Goal: Task Accomplishment & Management: Complete application form

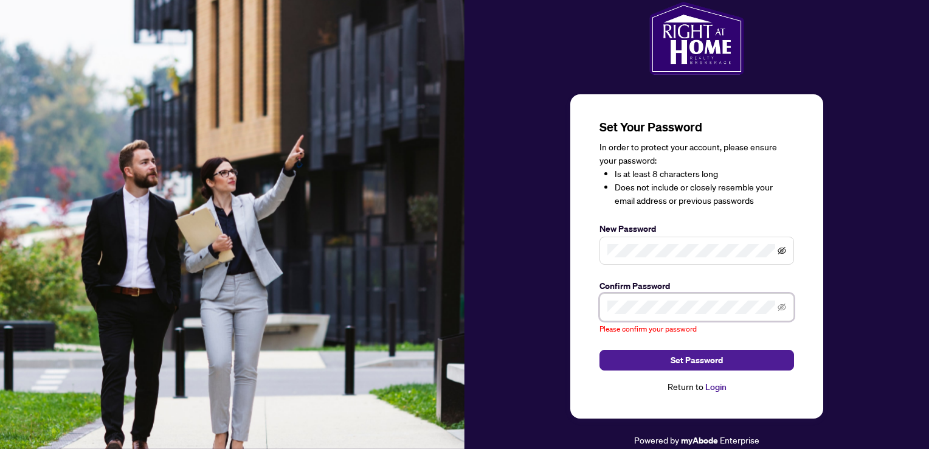
click at [781, 253] on icon "eye-invisible" at bounding box center [781, 250] width 9 height 9
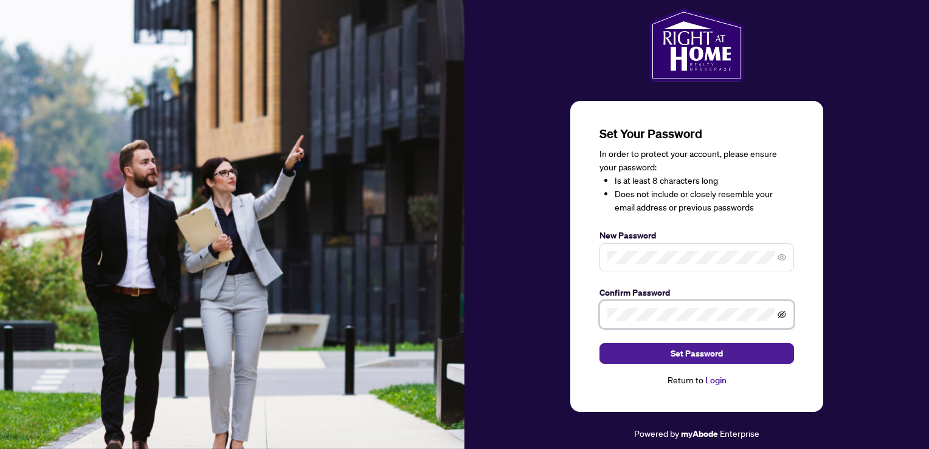
click at [785, 310] on icon "eye-invisible" at bounding box center [781, 314] width 9 height 9
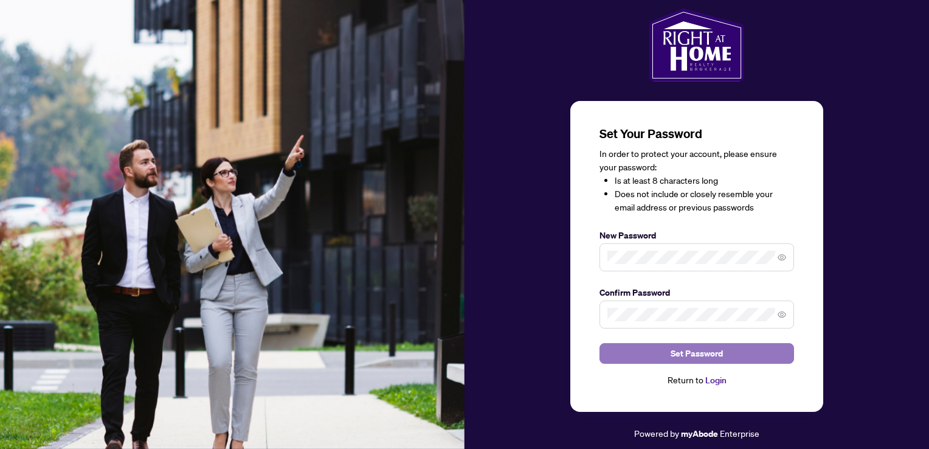
click at [688, 357] on span "Set Password" at bounding box center [696, 352] width 52 height 19
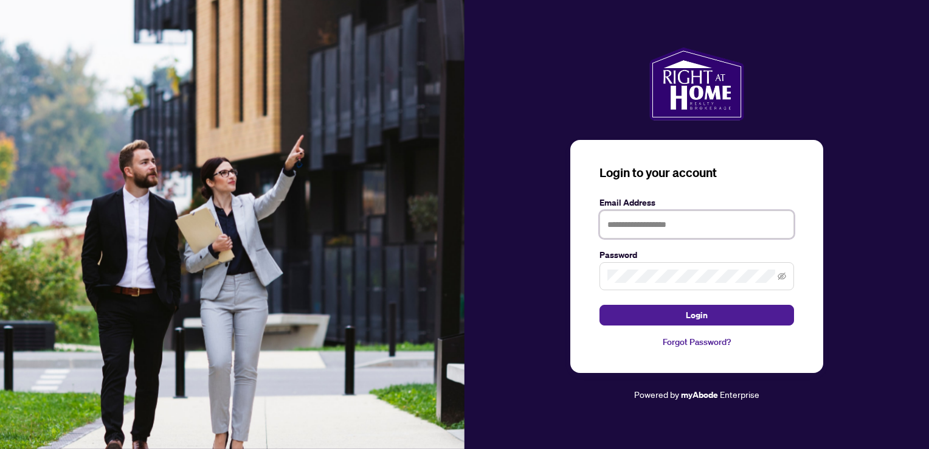
click at [639, 229] on input "text" at bounding box center [696, 224] width 194 height 28
type input "**********"
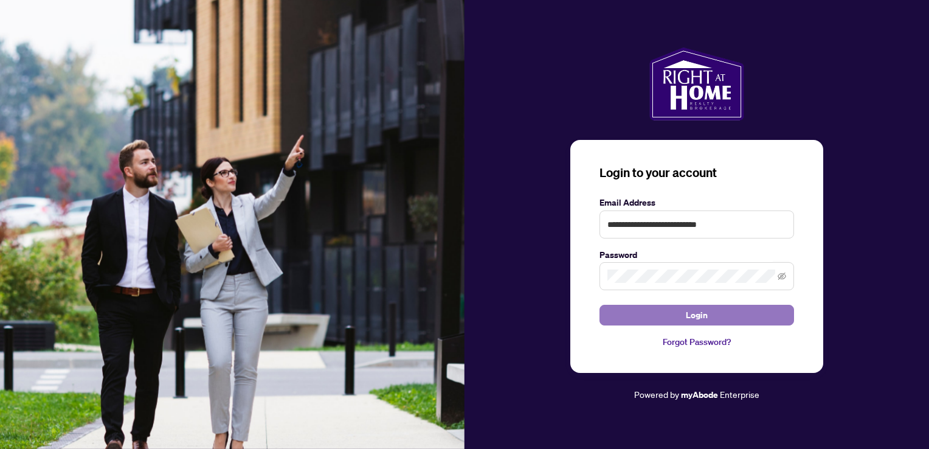
click at [690, 315] on span "Login" at bounding box center [697, 314] width 22 height 19
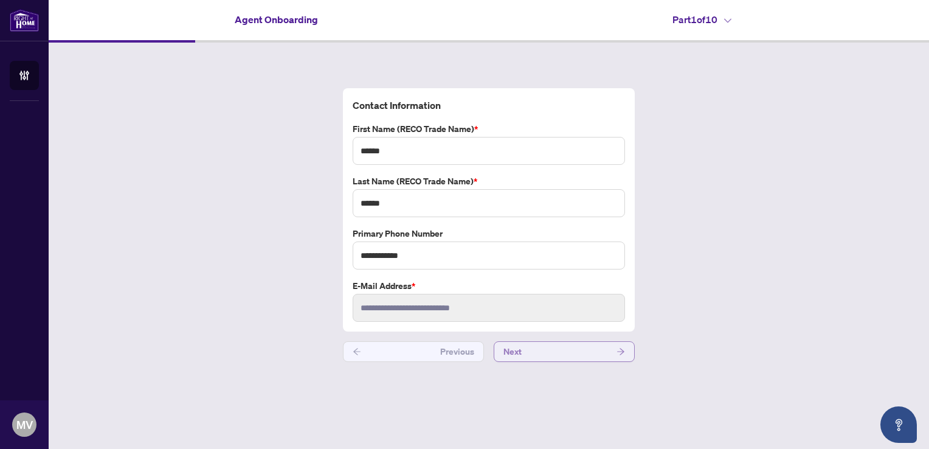
click at [537, 353] on button "Next" at bounding box center [564, 351] width 141 height 21
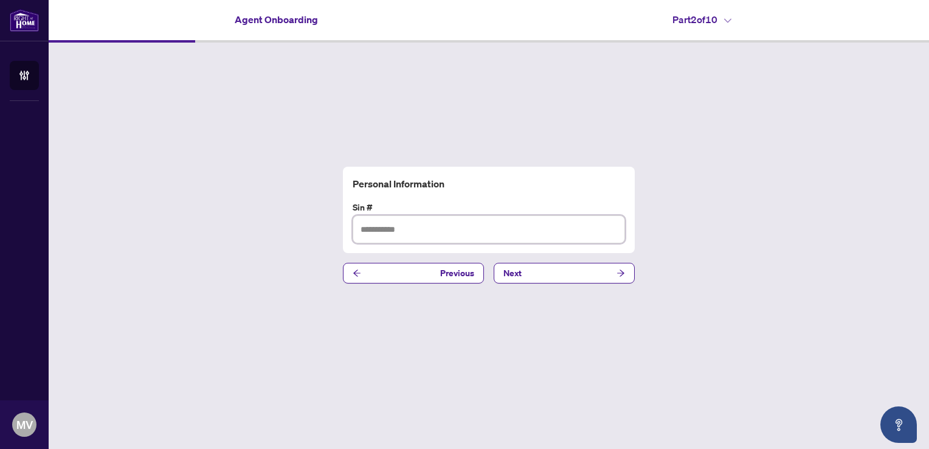
click at [415, 233] on input "text" at bounding box center [489, 229] width 272 height 28
type input "*********"
click at [523, 274] on button "Next" at bounding box center [564, 273] width 141 height 21
click at [456, 234] on input "text" at bounding box center [489, 229] width 272 height 28
click at [407, 231] on input "text" at bounding box center [489, 229] width 272 height 28
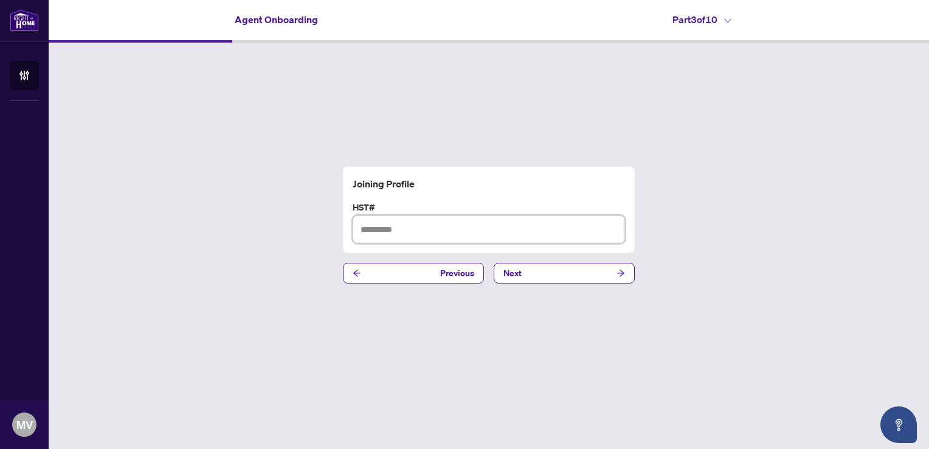
click at [384, 230] on input "text" at bounding box center [489, 229] width 272 height 28
type input "**********"
click at [506, 274] on span "Next" at bounding box center [512, 272] width 18 height 19
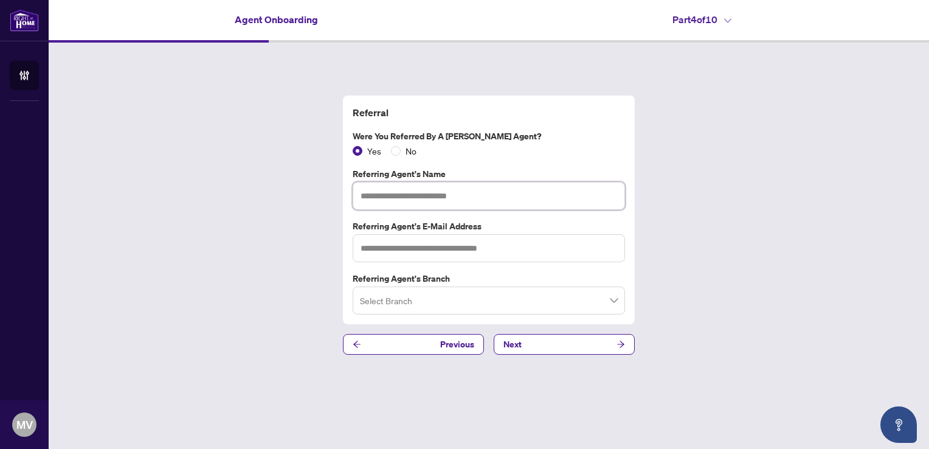
click at [391, 199] on input "text" at bounding box center [489, 196] width 272 height 28
type input "**********"
click at [411, 255] on input "text" at bounding box center [489, 248] width 272 height 28
click at [615, 300] on span at bounding box center [489, 300] width 258 height 23
type input "**********"
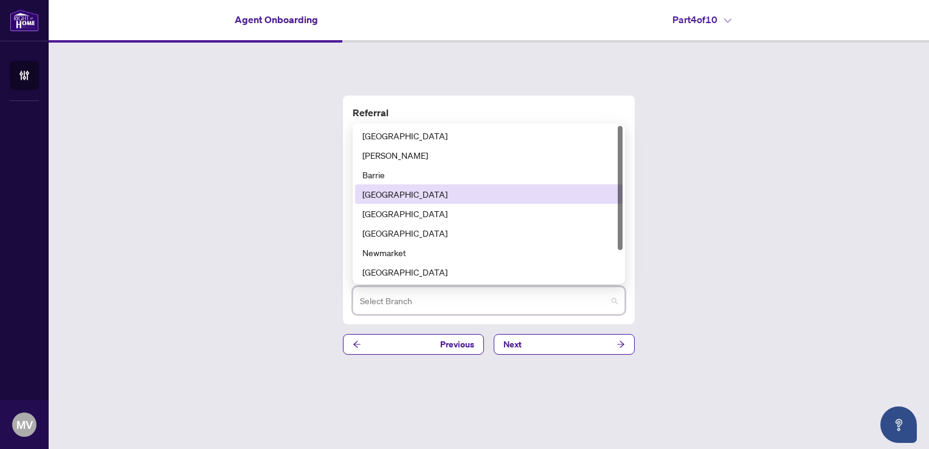
click at [521, 189] on div "[GEOGRAPHIC_DATA]" at bounding box center [488, 193] width 253 height 13
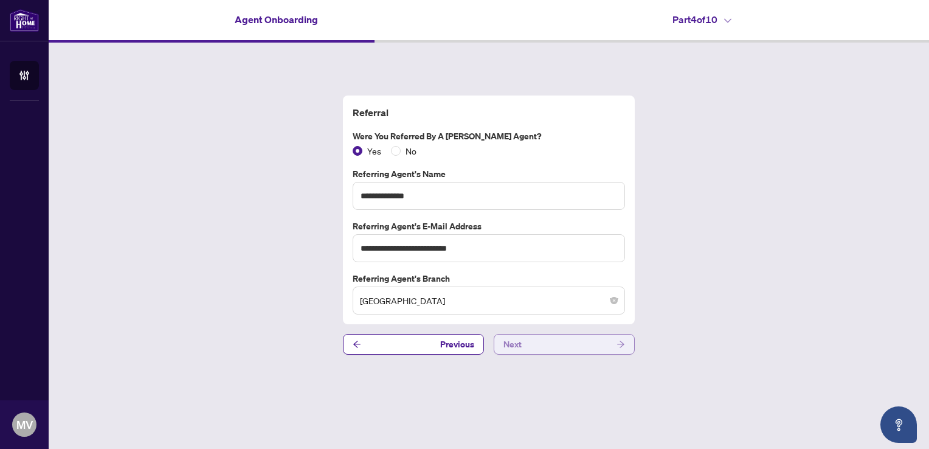
click at [534, 343] on button "Next" at bounding box center [564, 344] width 141 height 21
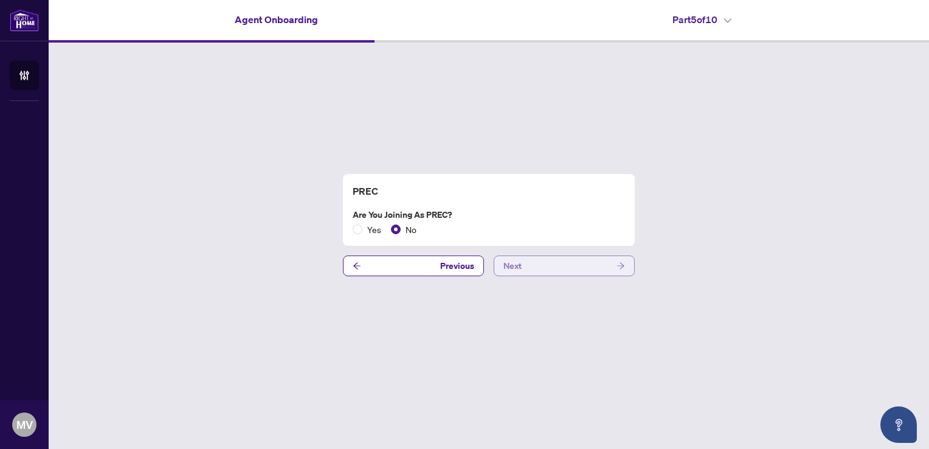
click at [520, 264] on span "Next" at bounding box center [512, 265] width 18 height 19
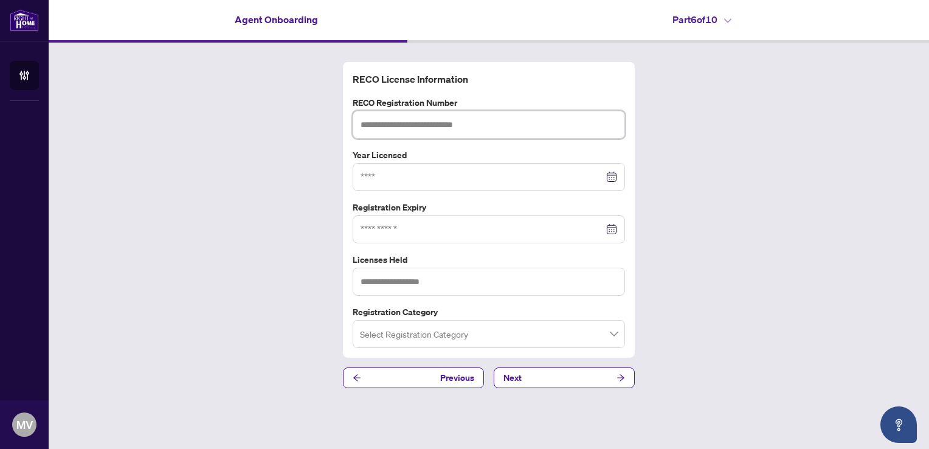
click at [413, 125] on input "text" at bounding box center [489, 125] width 272 height 28
paste input "*******"
type input "*******"
click at [613, 179] on div at bounding box center [488, 176] width 256 height 13
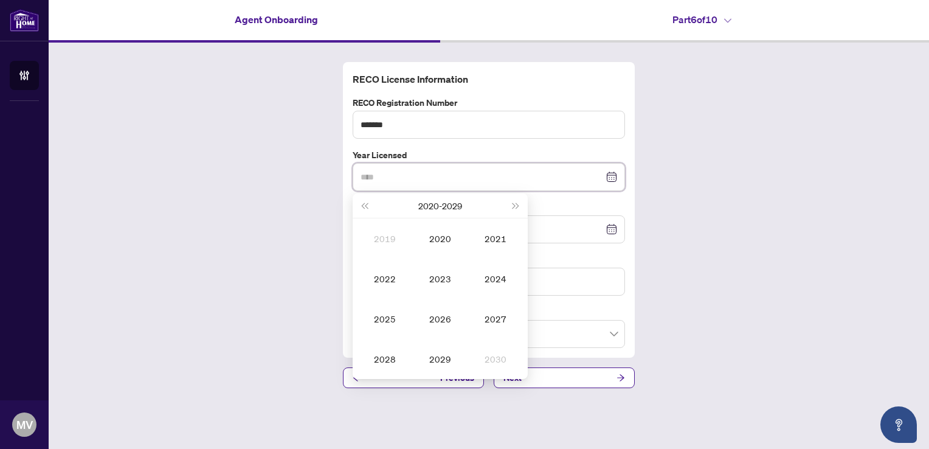
type input "****"
click at [365, 205] on span "Last year (Control + left)" at bounding box center [364, 205] width 6 height 6
type input "****"
click at [387, 279] on div "2012" at bounding box center [384, 278] width 36 height 15
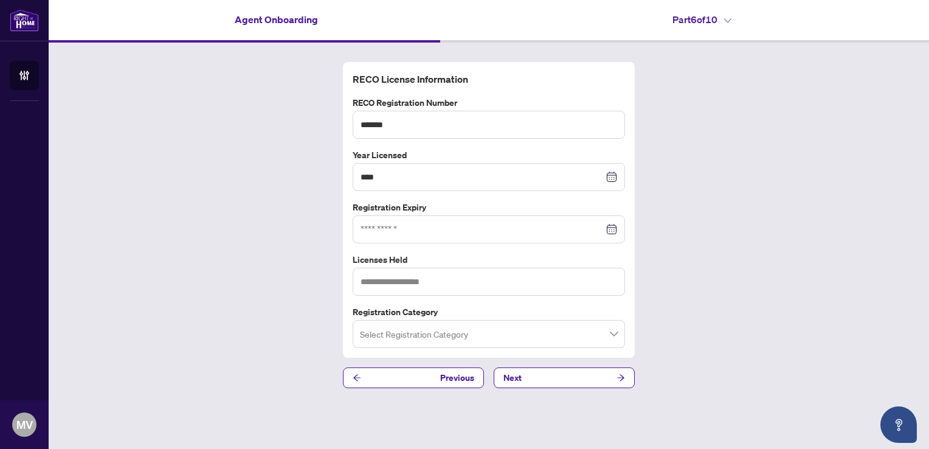
click at [614, 227] on div at bounding box center [488, 228] width 256 height 13
click at [614, 230] on div at bounding box center [488, 228] width 256 height 13
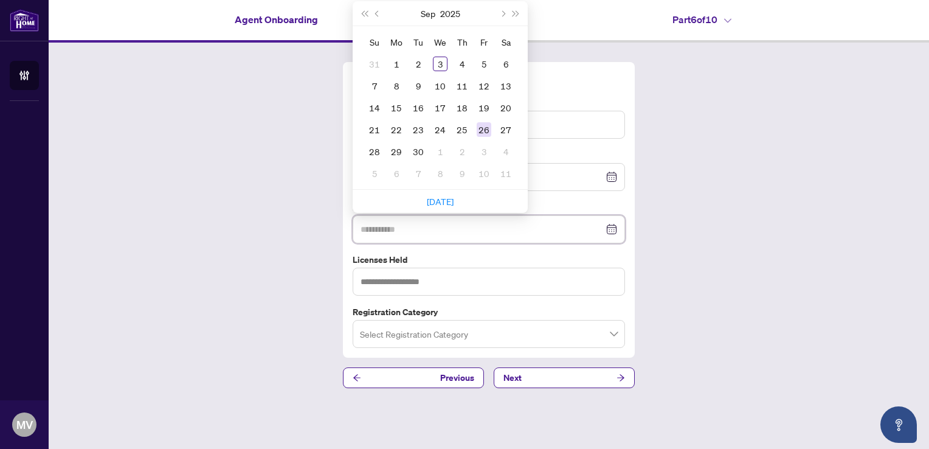
type input "**********"
click at [483, 129] on div "26" at bounding box center [484, 129] width 15 height 15
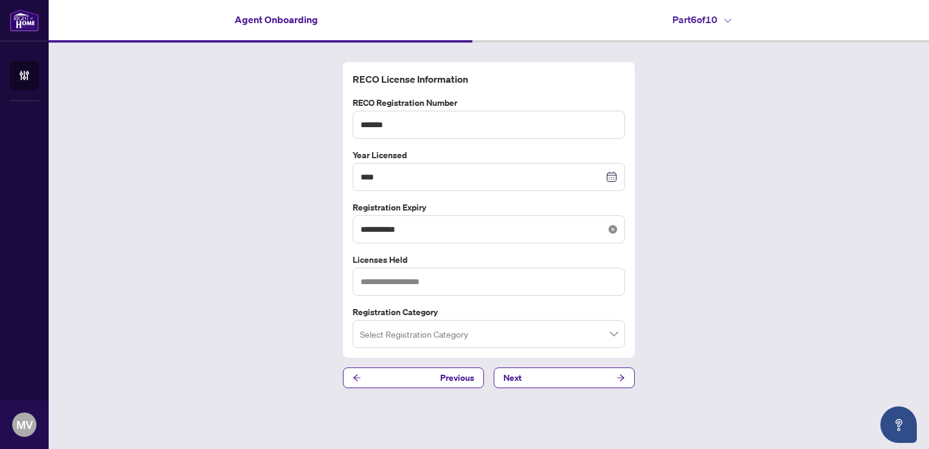
click at [610, 232] on icon "close-circle" at bounding box center [612, 229] width 9 height 9
click at [610, 232] on div at bounding box center [488, 228] width 256 height 13
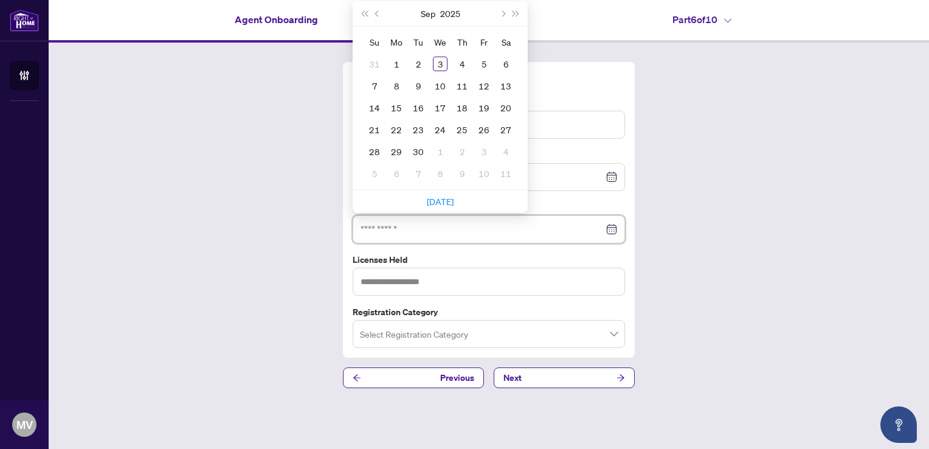
type input "**********"
click at [500, 14] on button "Next month (PageDown)" at bounding box center [501, 13] width 13 height 24
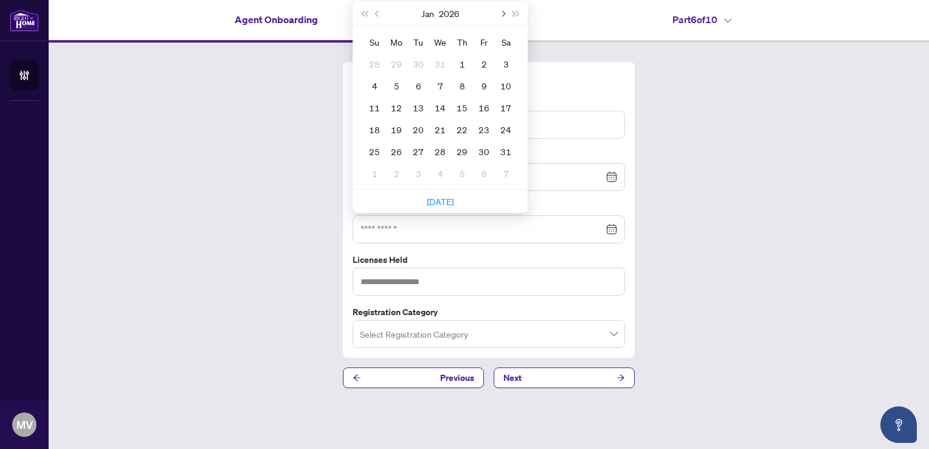
click at [500, 14] on button "Next month (PageDown)" at bounding box center [501, 13] width 13 height 24
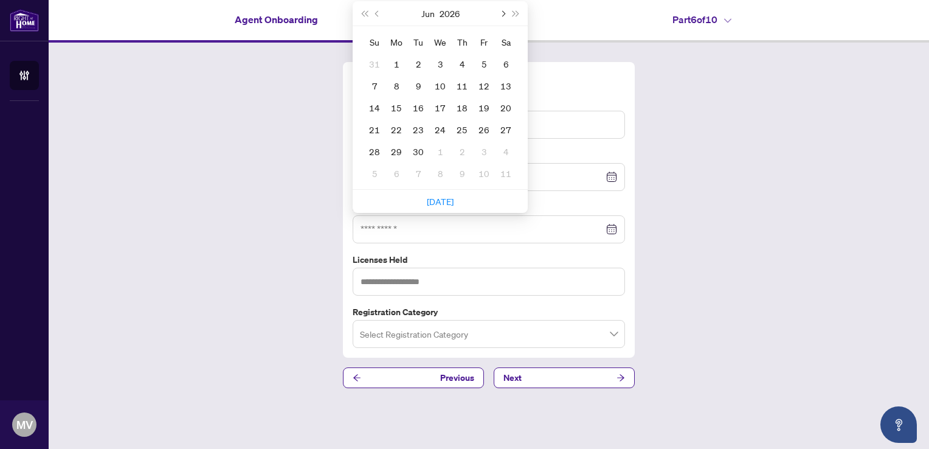
click at [500, 14] on button "Next month (PageDown)" at bounding box center [501, 13] width 13 height 24
click at [374, 13] on button "Previous month (PageUp)" at bounding box center [377, 13] width 13 height 24
type input "**********"
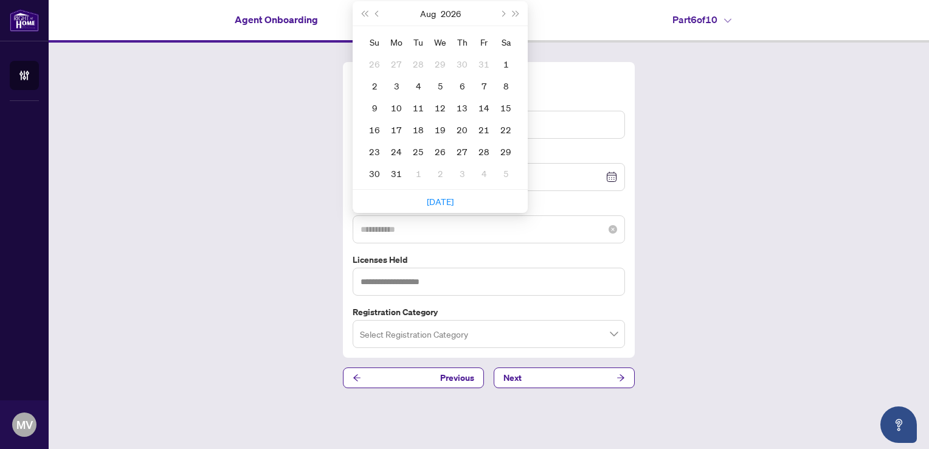
type input "**********"
click at [376, 171] on div "30" at bounding box center [374, 173] width 15 height 15
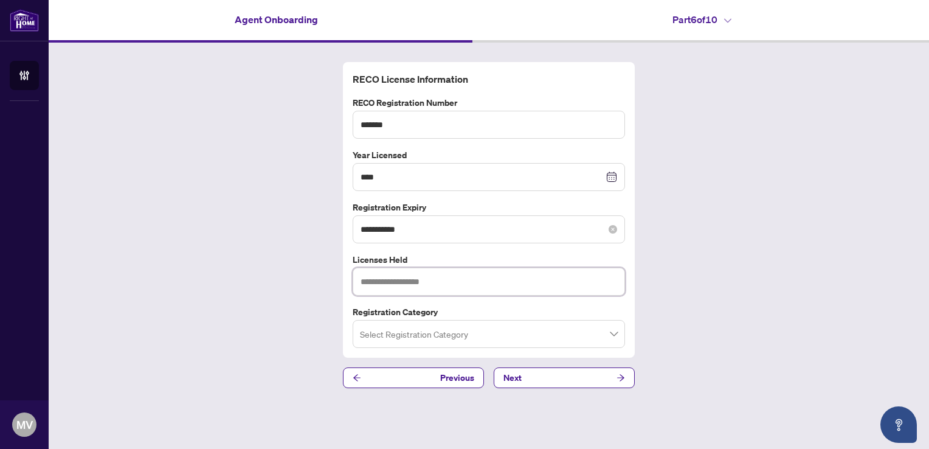
click at [445, 282] on input "text" at bounding box center [489, 281] width 272 height 28
click at [613, 337] on span at bounding box center [489, 333] width 258 height 23
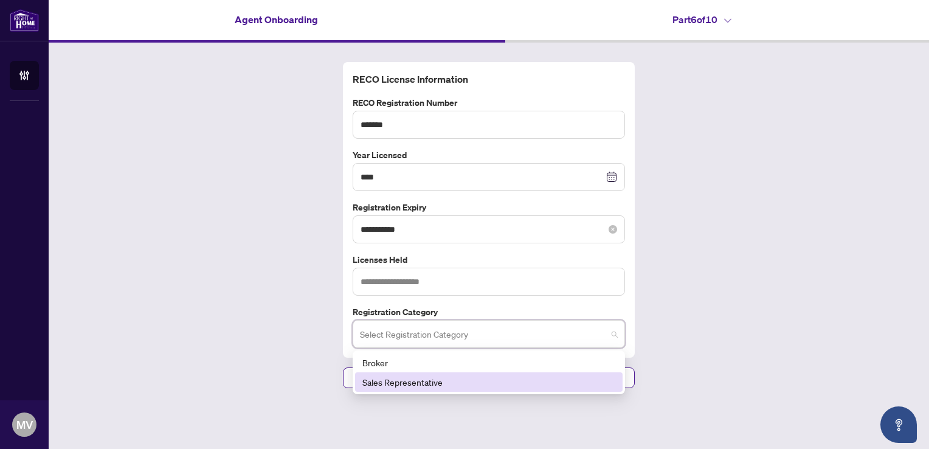
click at [556, 380] on div "Sales Representative" at bounding box center [488, 381] width 253 height 13
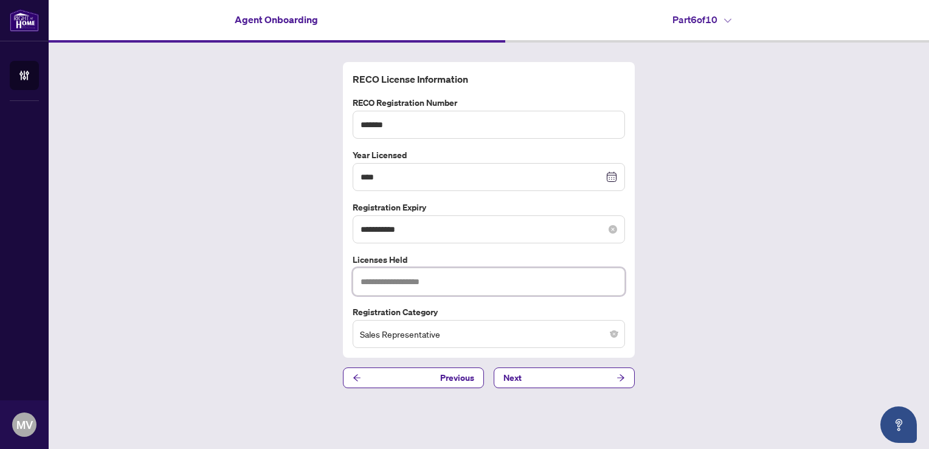
click at [471, 276] on input "text" at bounding box center [489, 281] width 272 height 28
click at [518, 382] on span "Next" at bounding box center [512, 377] width 18 height 19
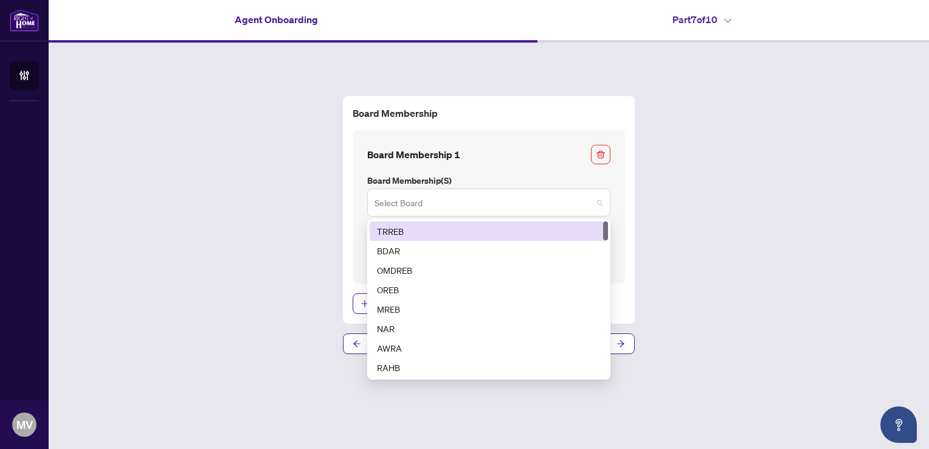
click at [596, 206] on span at bounding box center [488, 202] width 229 height 23
click at [459, 230] on div "TRREB" at bounding box center [489, 230] width 224 height 13
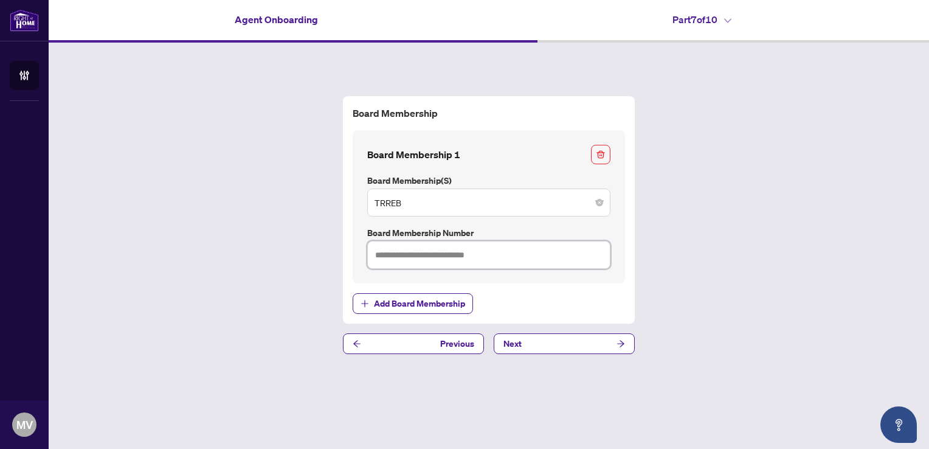
click at [429, 256] on input "text" at bounding box center [488, 255] width 243 height 28
type input "*******"
click at [518, 345] on span "Next" at bounding box center [512, 343] width 18 height 19
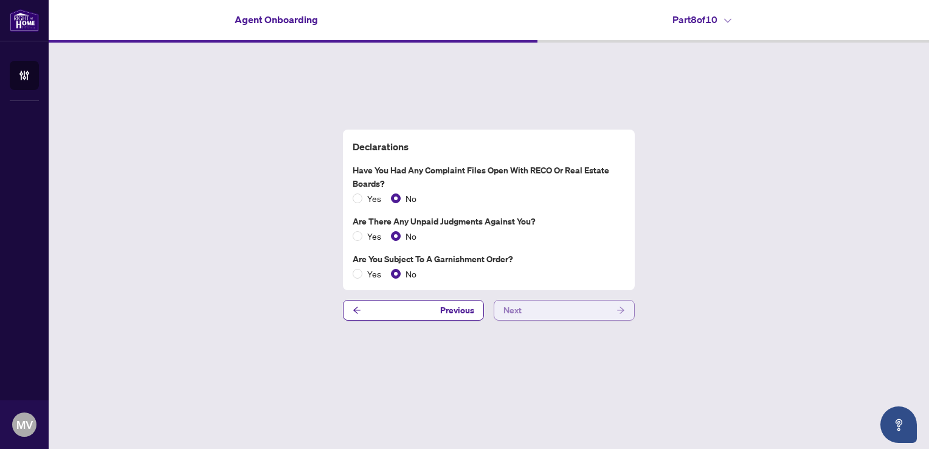
click at [540, 308] on button "Next" at bounding box center [564, 310] width 141 height 21
click at [528, 309] on button "Next" at bounding box center [564, 310] width 141 height 21
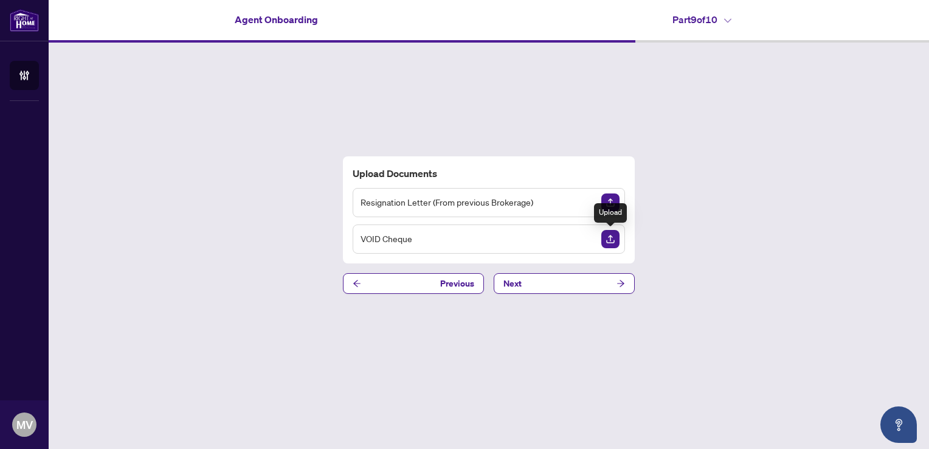
click at [611, 240] on img "Upload Document" at bounding box center [610, 239] width 18 height 18
click at [612, 236] on img "Upload Document" at bounding box center [610, 239] width 18 height 18
click at [585, 237] on icon "View Document" at bounding box center [587, 239] width 9 height 9
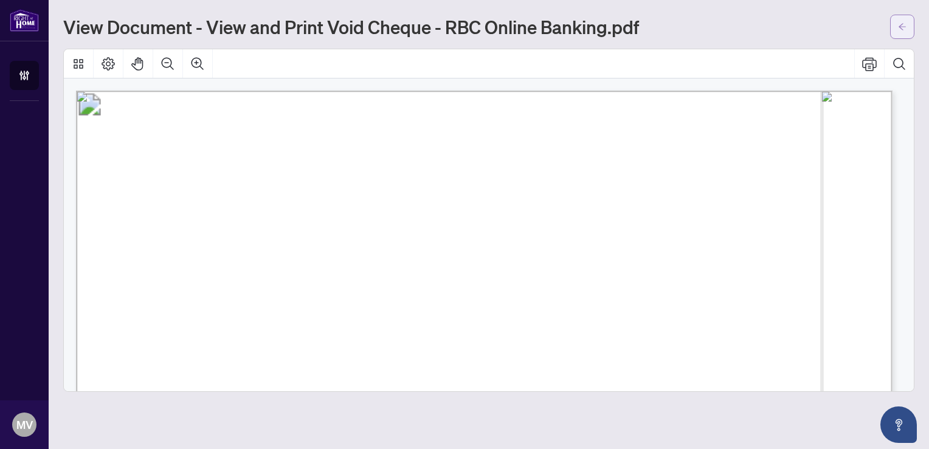
click at [904, 25] on icon "arrow-left" at bounding box center [902, 26] width 9 height 9
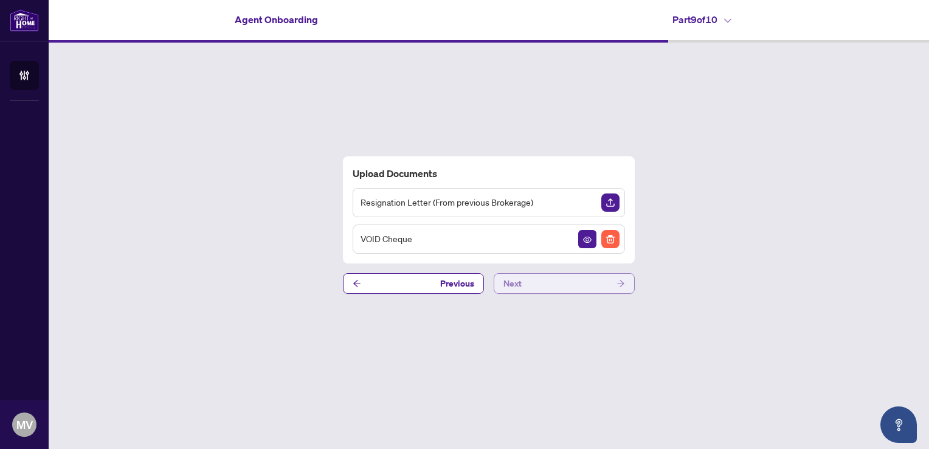
click at [530, 287] on button "Next" at bounding box center [564, 283] width 141 height 21
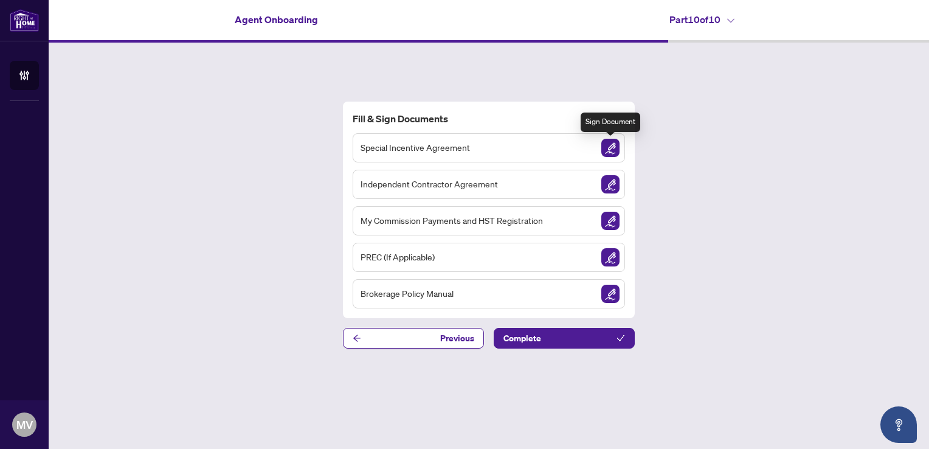
click at [608, 151] on img "Sign Document" at bounding box center [610, 148] width 18 height 18
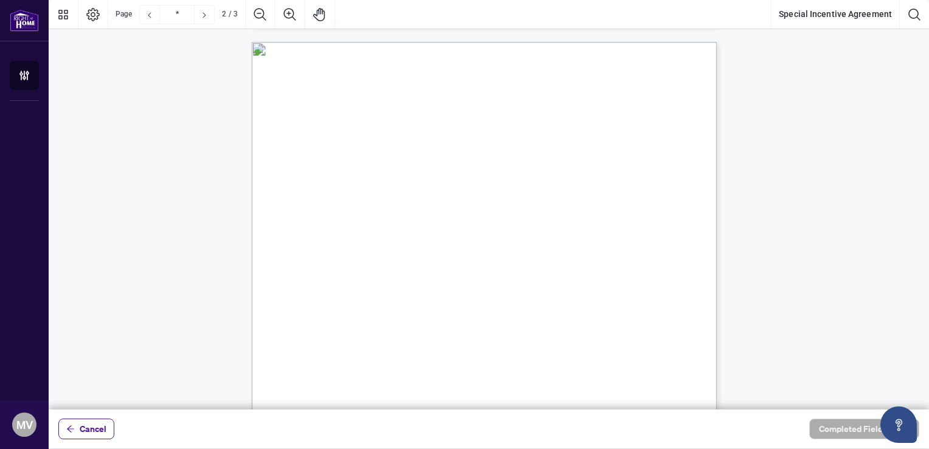
scroll to position [575, 0]
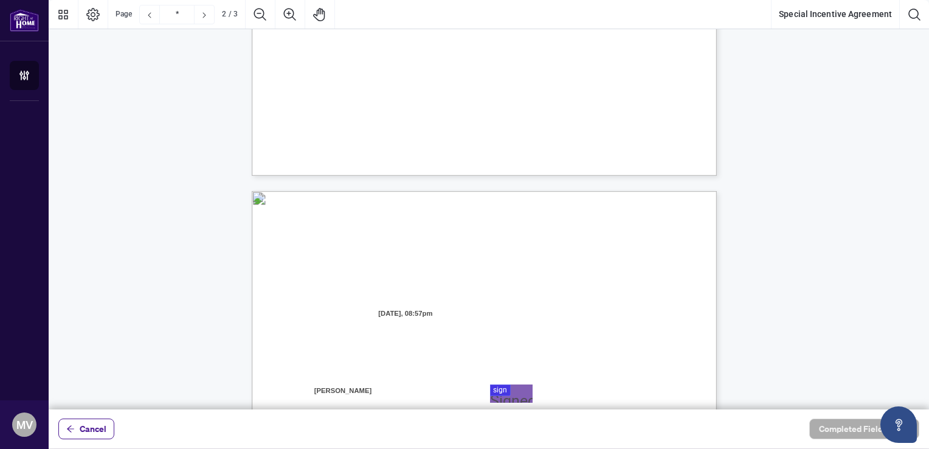
type input "*"
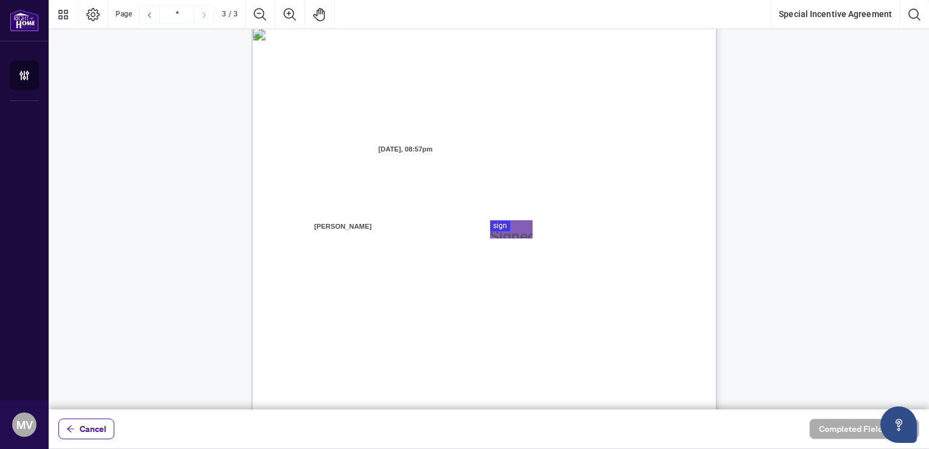
scroll to position [1253, 0]
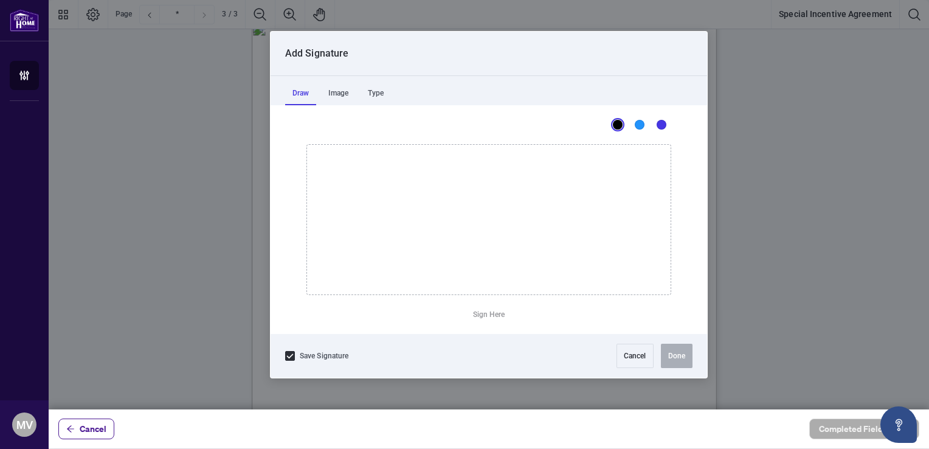
click at [503, 219] on div at bounding box center [489, 204] width 880 height 409
click at [377, 93] on div "Type" at bounding box center [375, 93] width 30 height 24
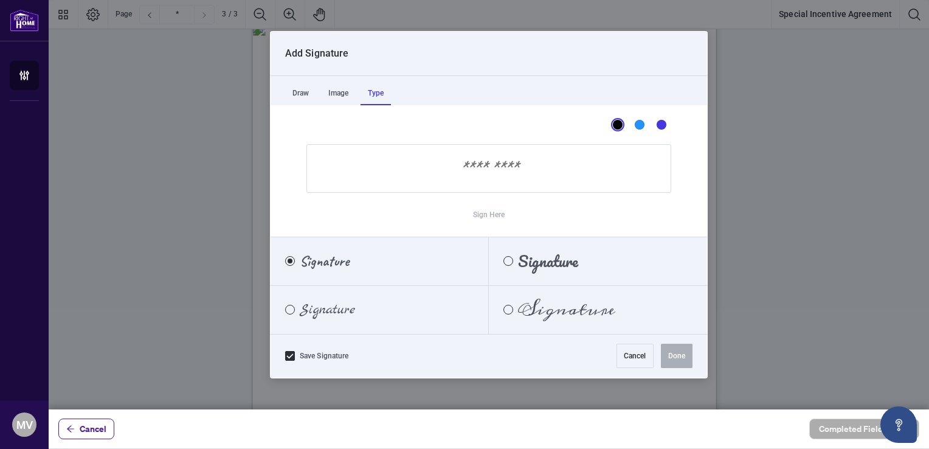
click at [413, 165] on input "Sign Here" at bounding box center [488, 168] width 365 height 49
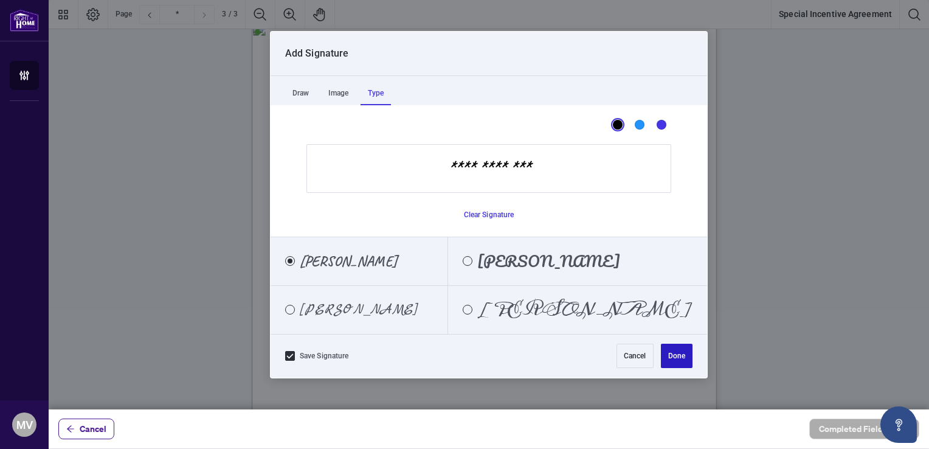
type input "**********"
click at [691, 356] on button "Done" at bounding box center [677, 355] width 32 height 24
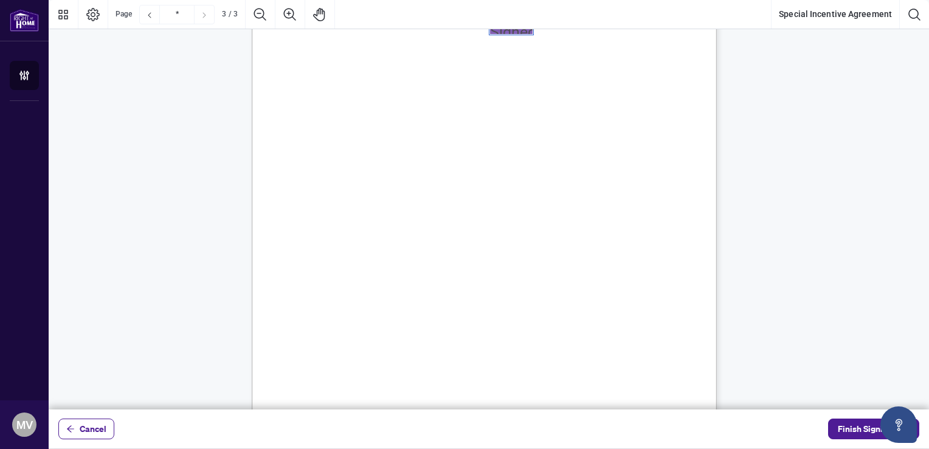
scroll to position [1479, 0]
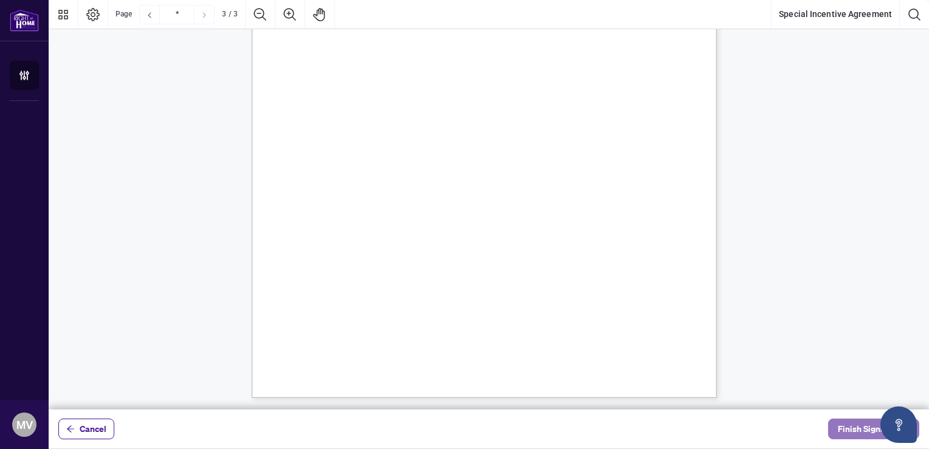
click at [849, 429] on span "Finish Signing" at bounding box center [865, 428] width 55 height 19
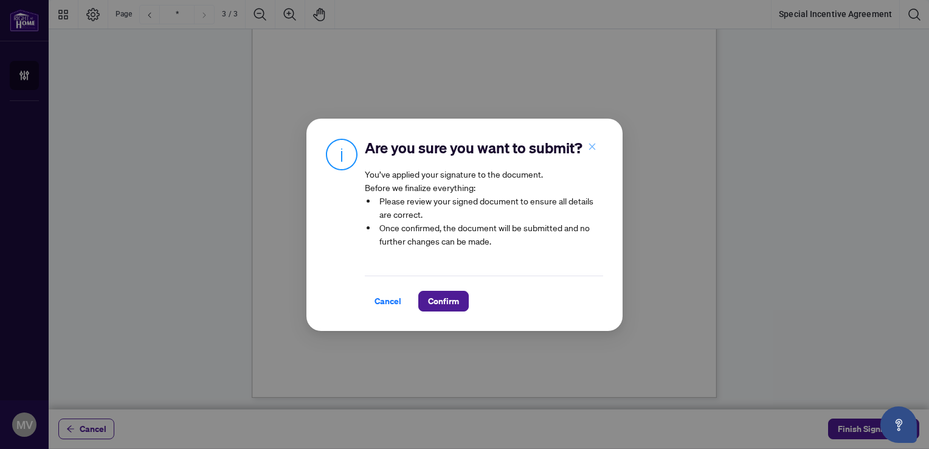
click at [590, 145] on icon "close" at bounding box center [592, 146] width 7 height 7
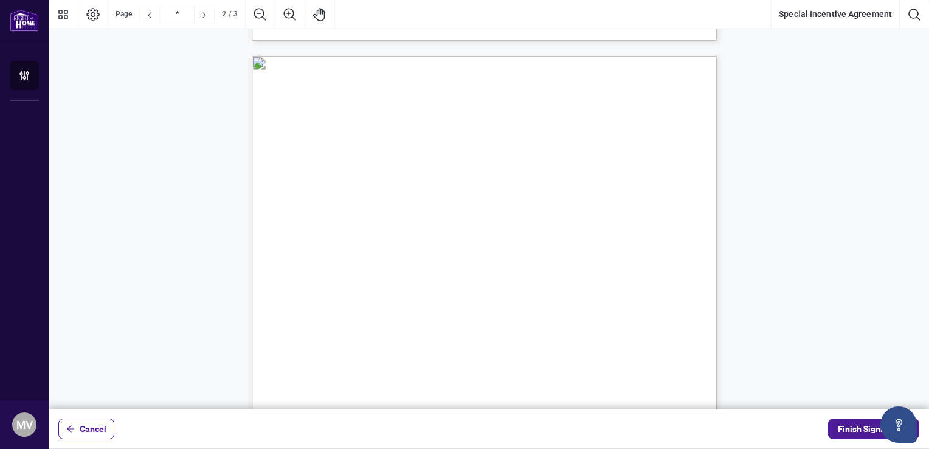
scroll to position [625, 0]
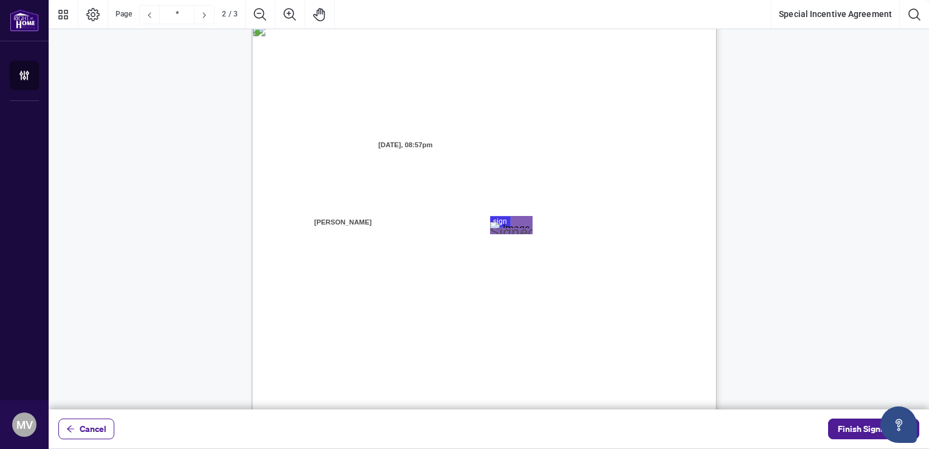
type input "*"
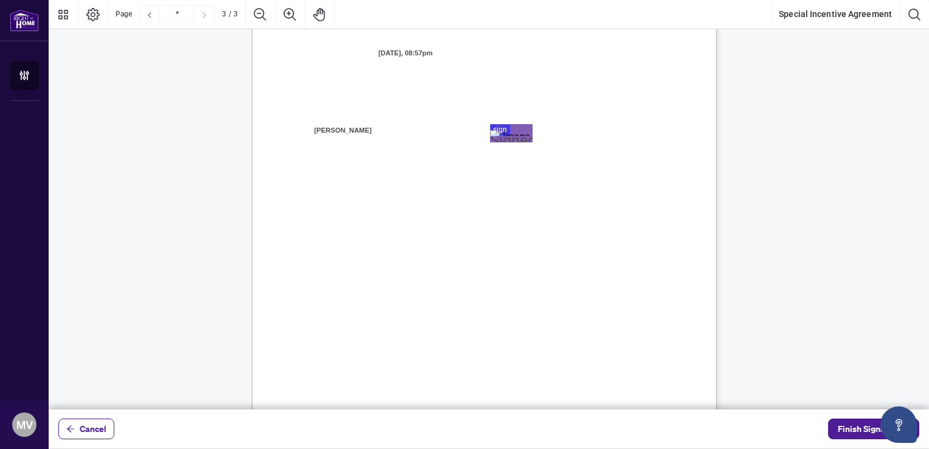
scroll to position [1368, 0]
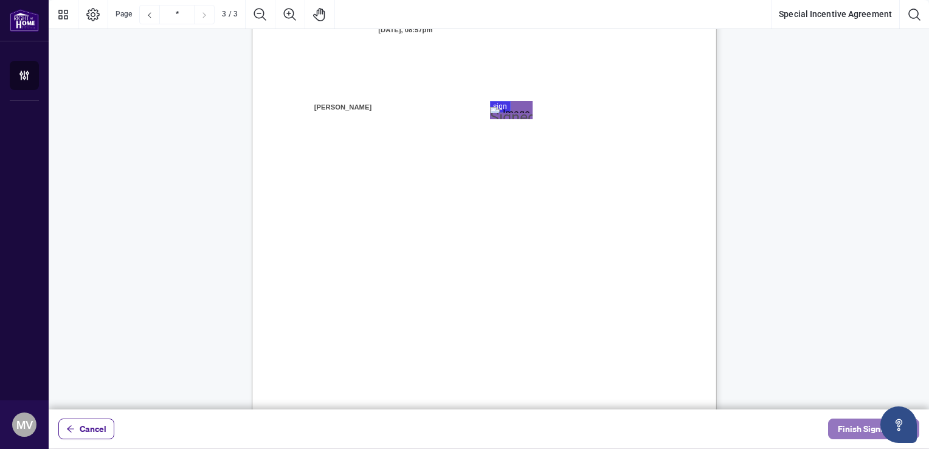
click at [839, 427] on span "Finish Signing" at bounding box center [865, 428] width 55 height 19
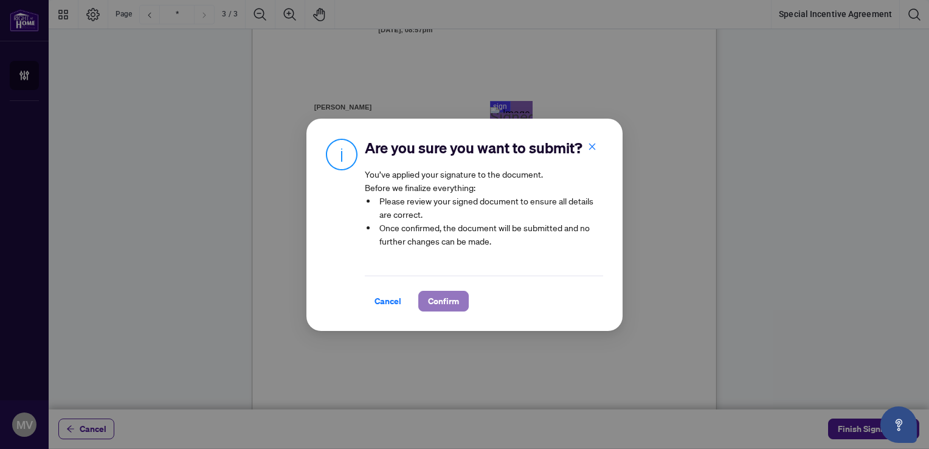
click at [448, 304] on span "Confirm" at bounding box center [443, 300] width 31 height 19
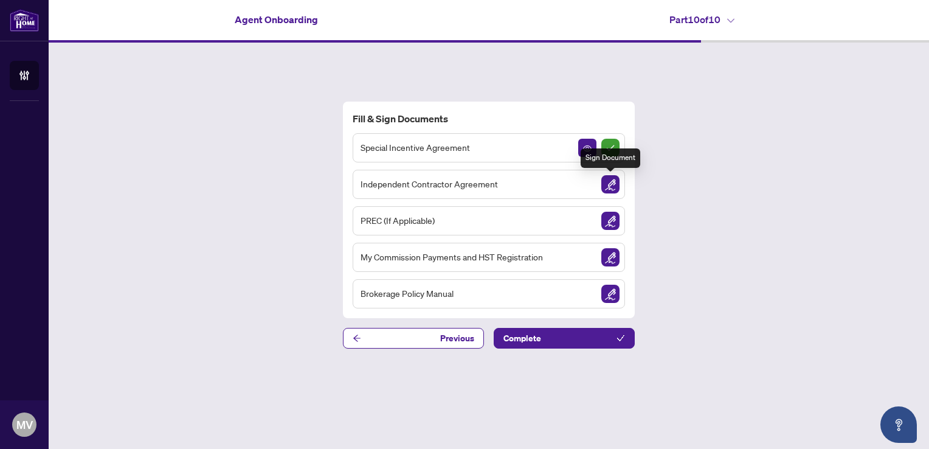
click at [617, 185] on img "Sign Document" at bounding box center [610, 184] width 18 height 18
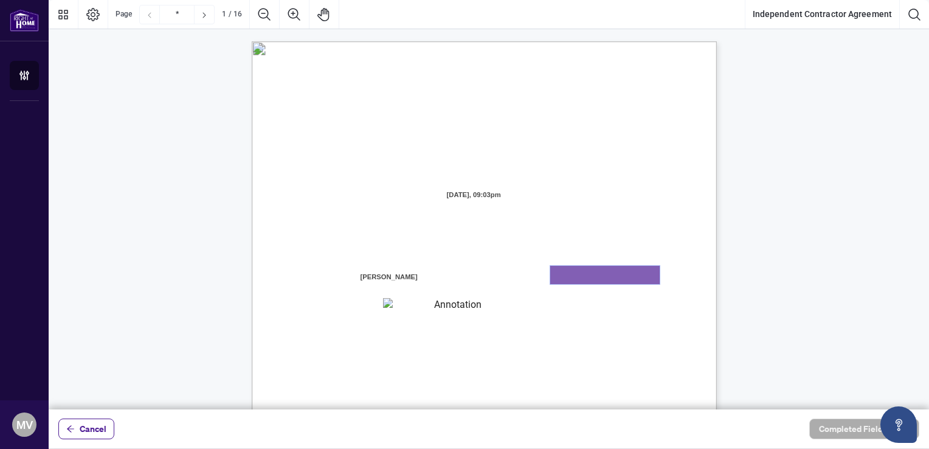
click at [587, 280] on textarea "01K2N7ZVXADQDZS13CP82GTG0Z" at bounding box center [604, 275] width 109 height 18
type textarea "******"
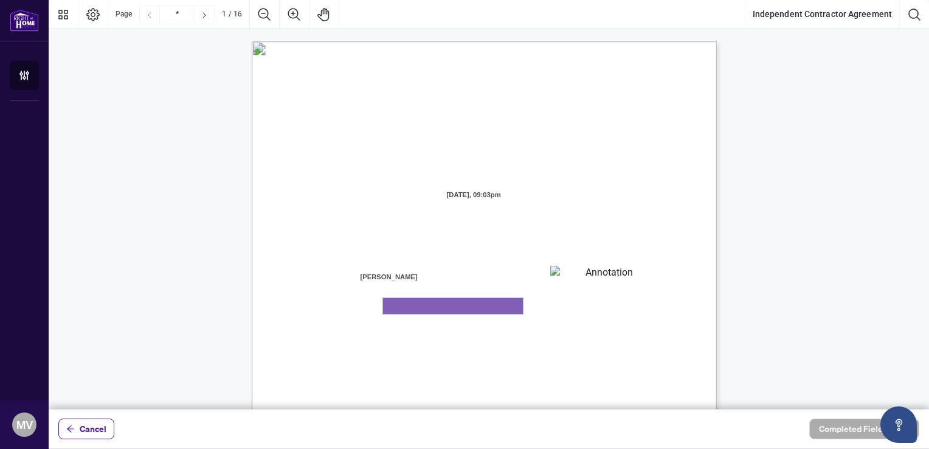
click at [478, 298] on textarea "01K2N800VRNZWEDT7GS4268ZBH" at bounding box center [453, 306] width 140 height 16
type textarea "**********"
click at [596, 324] on div "INDEPENDENT CONTRACTOR AGREEMENT THIS AGREEMENT is made as of (the “Effective D…" at bounding box center [542, 417] width 581 height 752
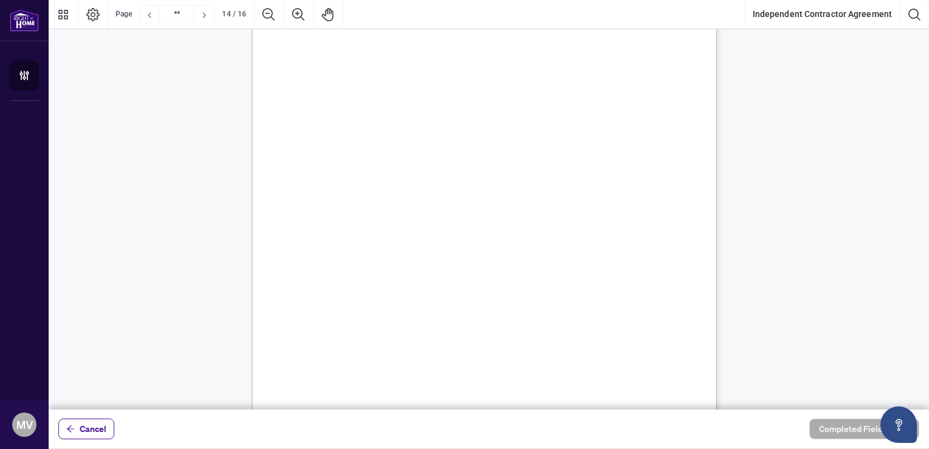
scroll to position [8087, 0]
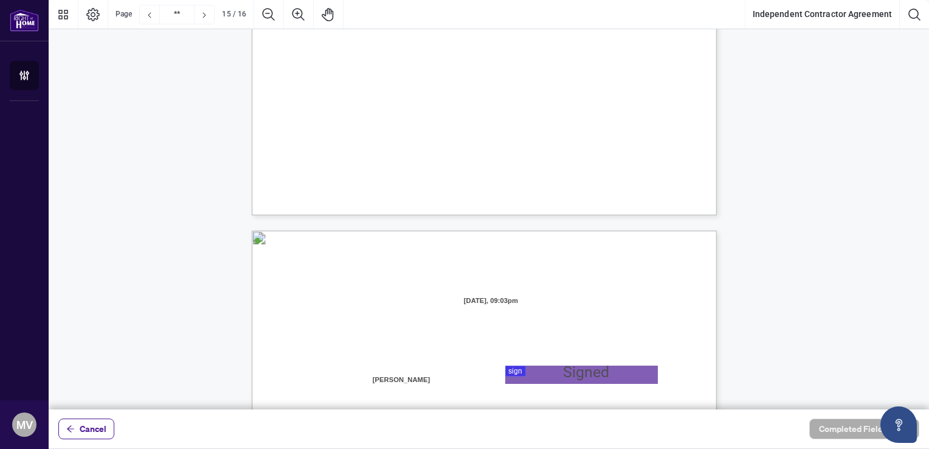
type input "**"
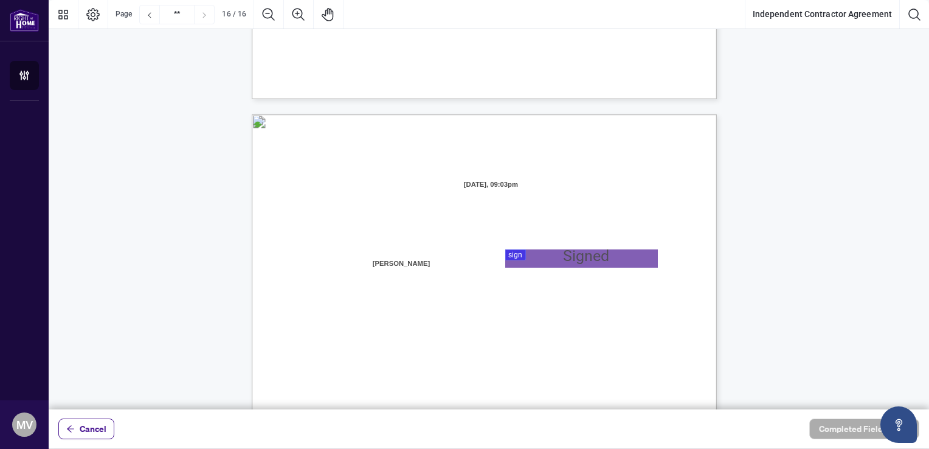
scroll to position [9205, 0]
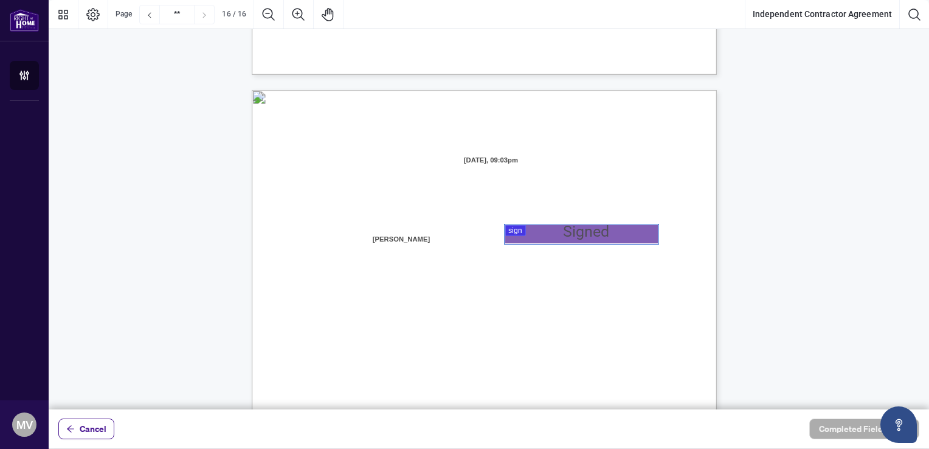
click at [533, 232] on div at bounding box center [489, 204] width 880 height 409
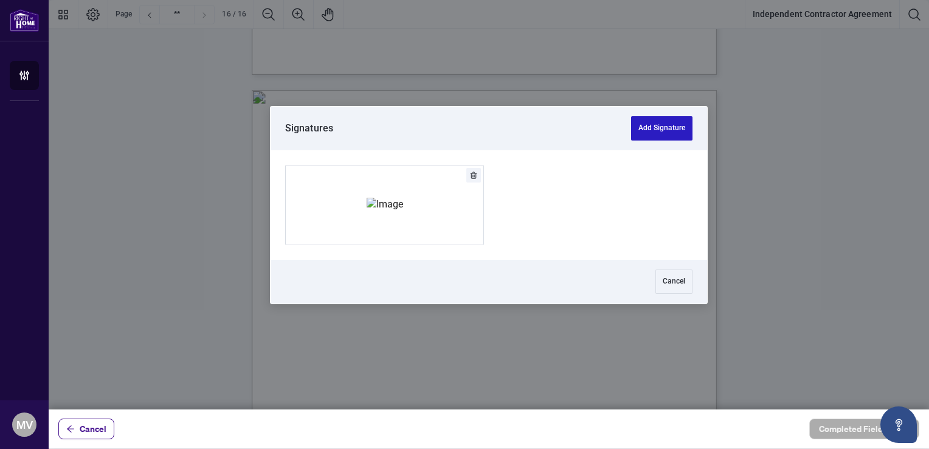
click at [656, 126] on button "Add Signature" at bounding box center [661, 128] width 61 height 24
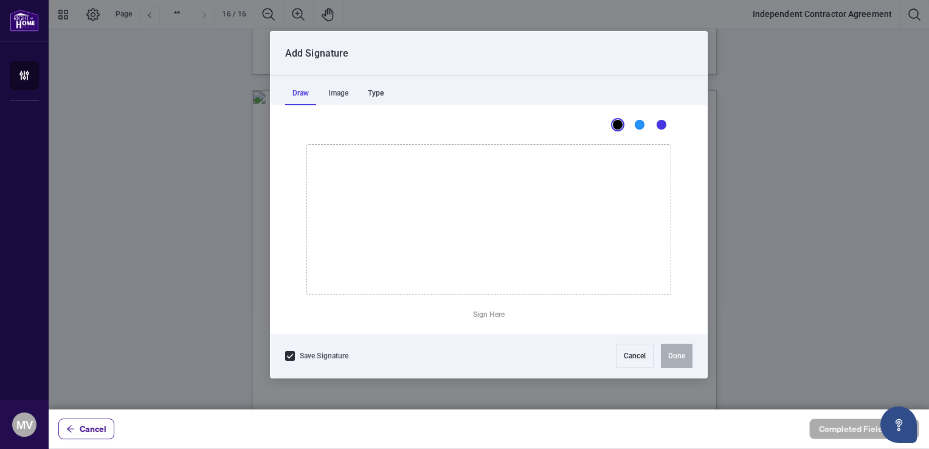
click at [374, 90] on div "Type" at bounding box center [375, 93] width 30 height 24
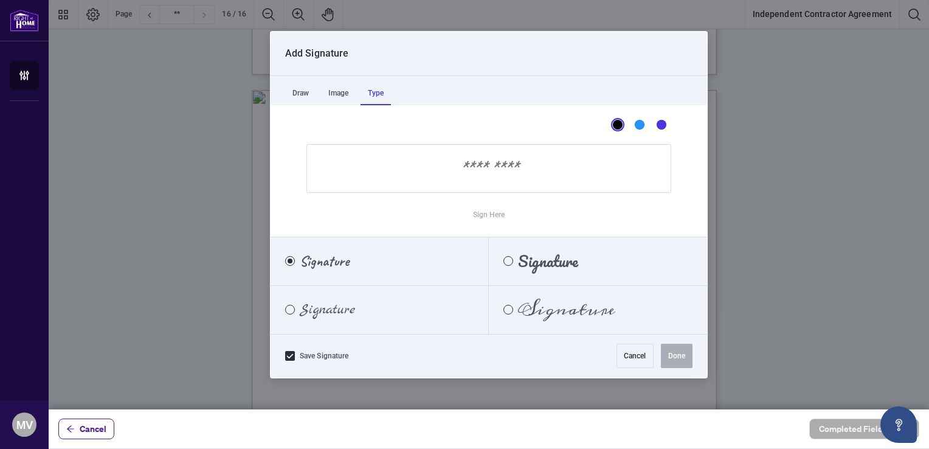
click at [384, 157] on input "Sign Here" at bounding box center [488, 168] width 365 height 49
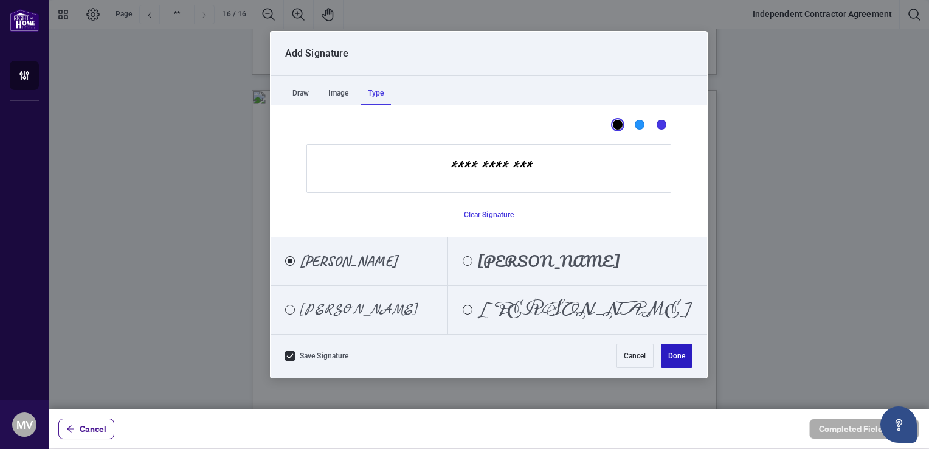
type input "**********"
click at [682, 354] on button "Done" at bounding box center [677, 355] width 32 height 24
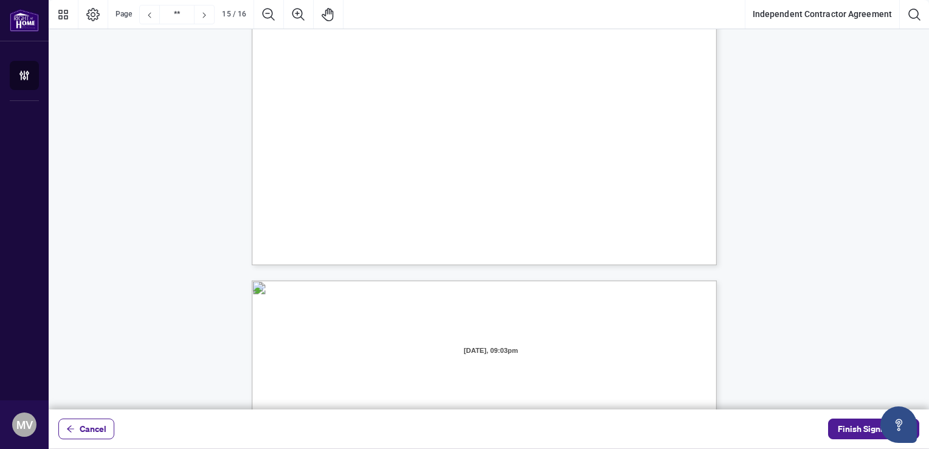
scroll to position [9499, 0]
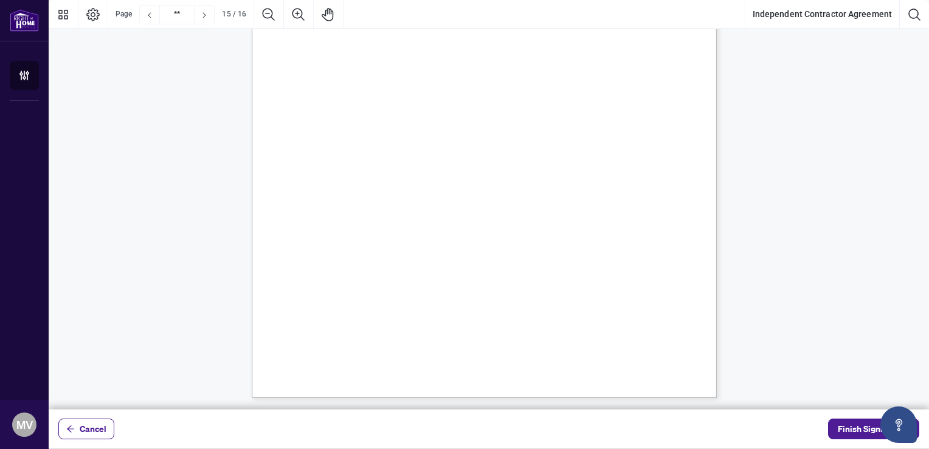
type input "**"
click at [853, 429] on span "Finish Signing" at bounding box center [865, 428] width 55 height 19
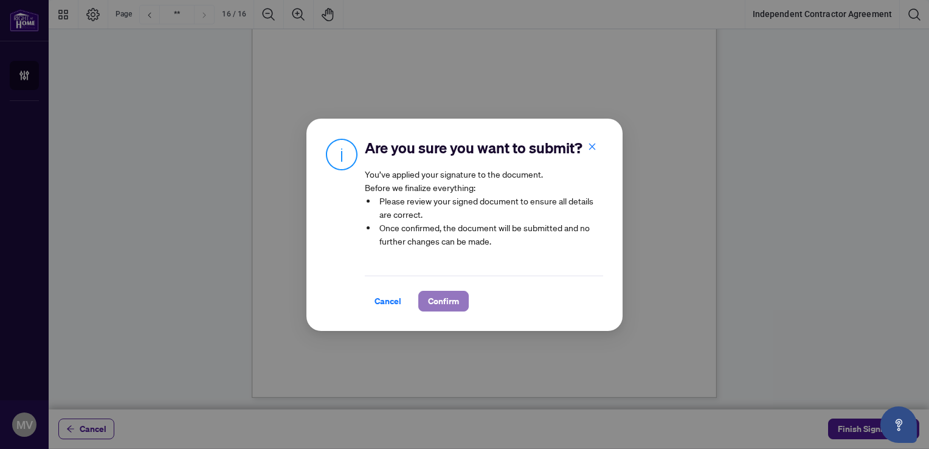
click at [452, 302] on span "Confirm" at bounding box center [443, 300] width 31 height 19
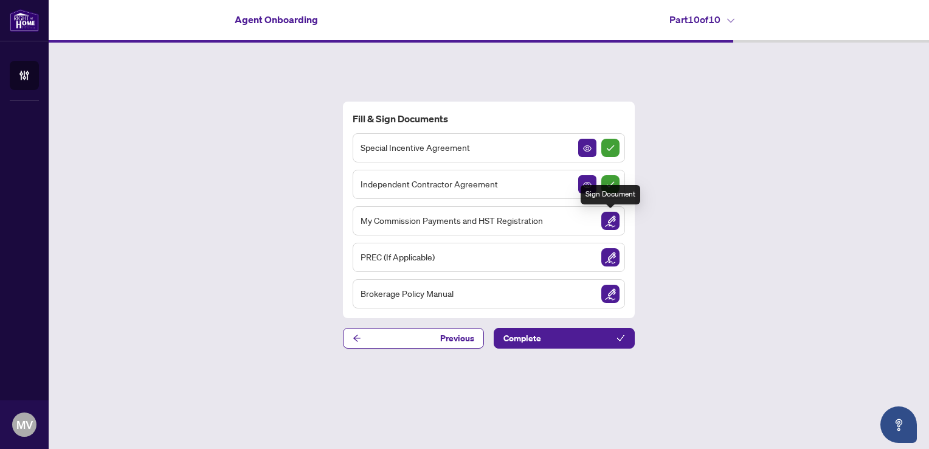
click at [610, 223] on img "Sign Document" at bounding box center [610, 221] width 18 height 18
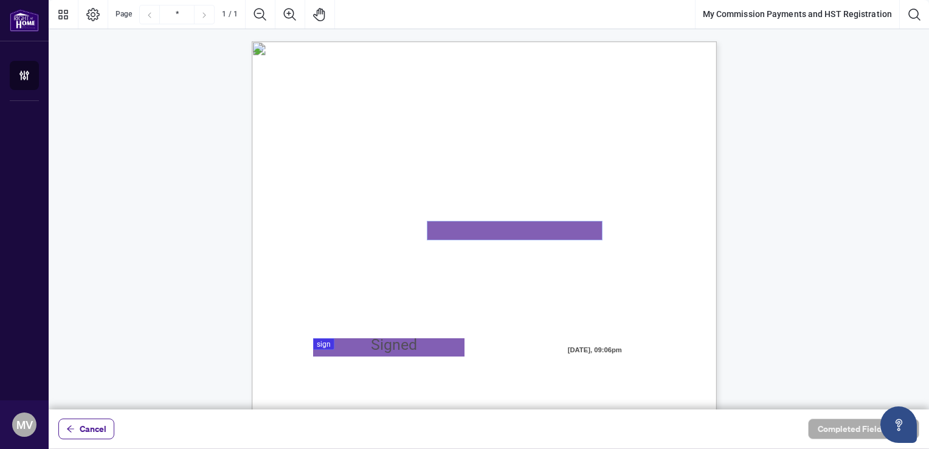
click at [518, 227] on textarea "01K2N82W0617PR3KA8X9DYAB9F" at bounding box center [514, 230] width 174 height 18
type textarea "**********"
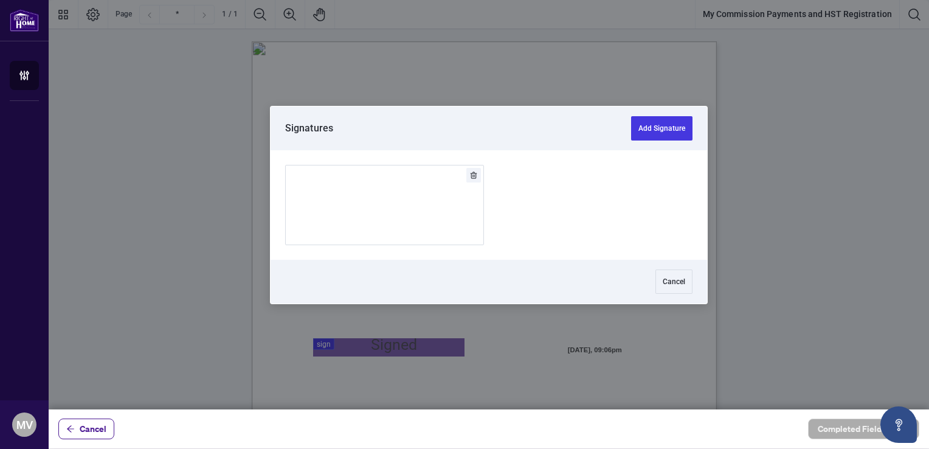
click at [391, 346] on div at bounding box center [489, 204] width 880 height 409
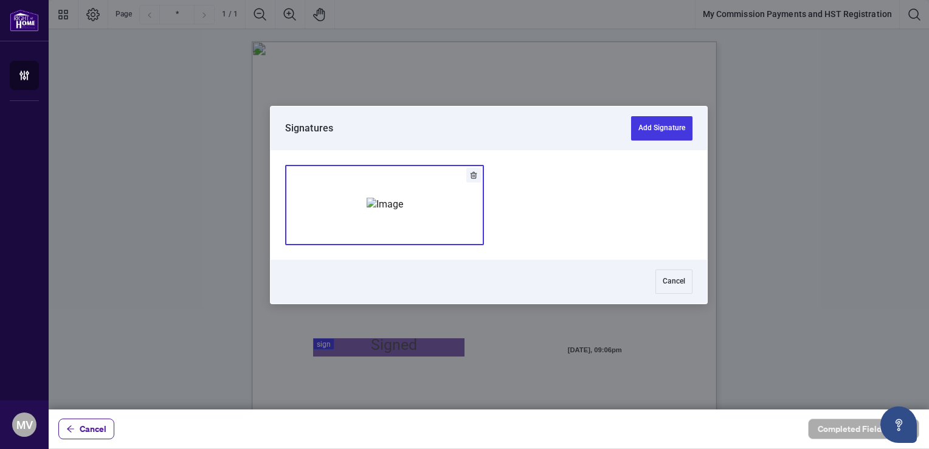
click at [403, 232] on div "Add Signature" at bounding box center [384, 205] width 36 height 122
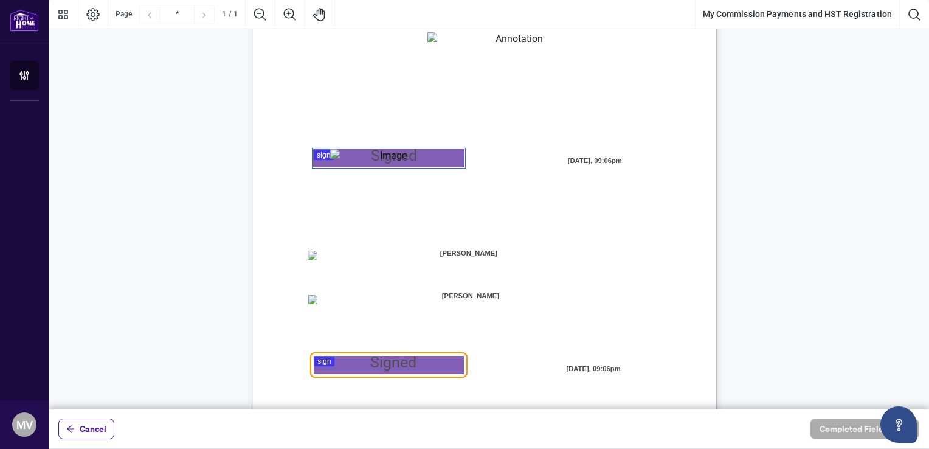
scroll to position [246, 0]
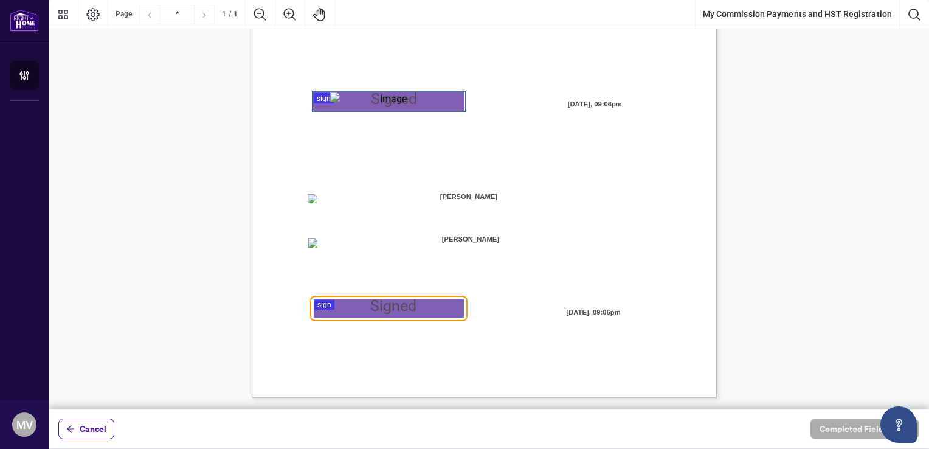
click at [345, 312] on div at bounding box center [489, 204] width 880 height 409
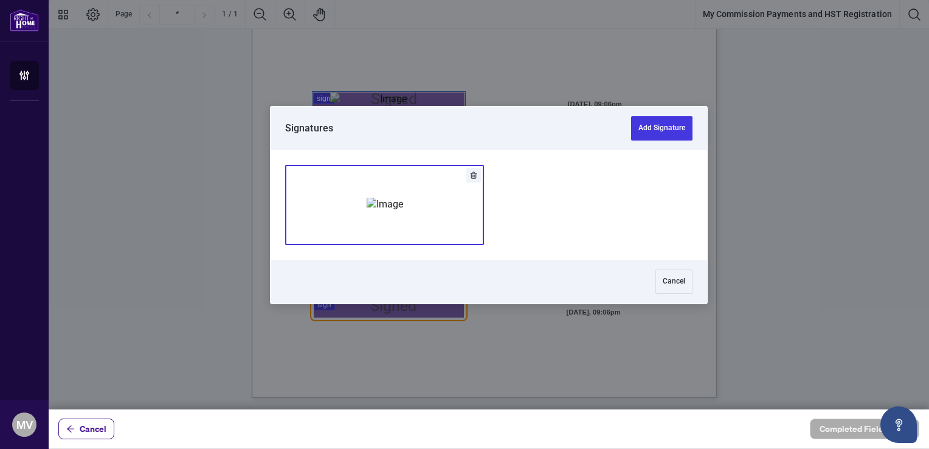
click at [366, 198] on img "Add Signature" at bounding box center [384, 204] width 36 height 13
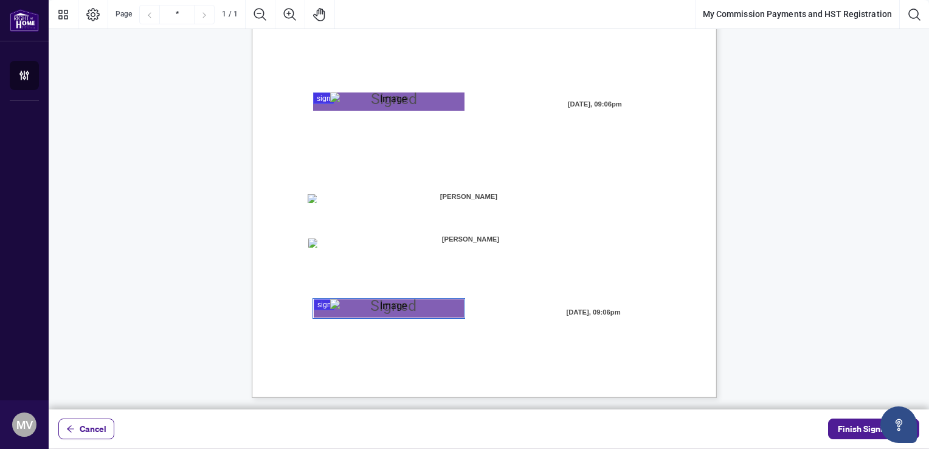
click at [497, 237] on span "[PERSON_NAME]" at bounding box center [470, 239] width 151 height 18
click at [489, 236] on span "[PERSON_NAME]" at bounding box center [470, 239] width 151 height 18
click at [852, 429] on span "Finish Signing" at bounding box center [865, 428] width 55 height 19
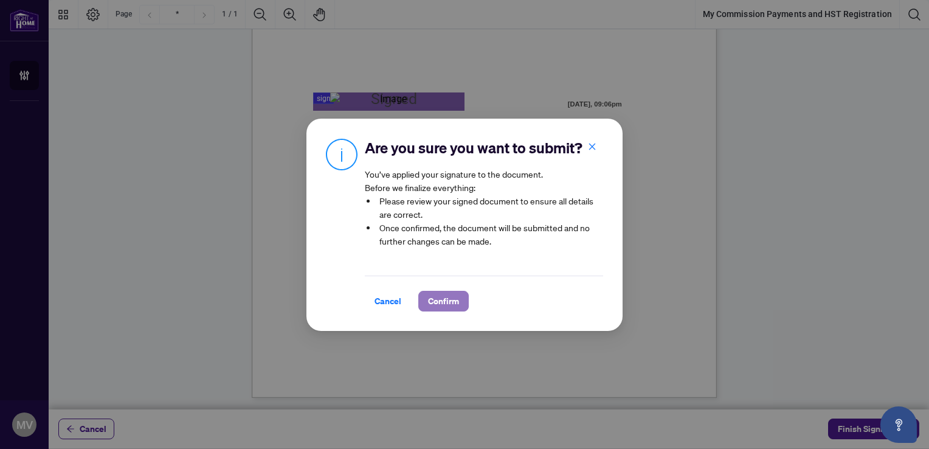
click at [463, 298] on button "Confirm" at bounding box center [443, 301] width 50 height 21
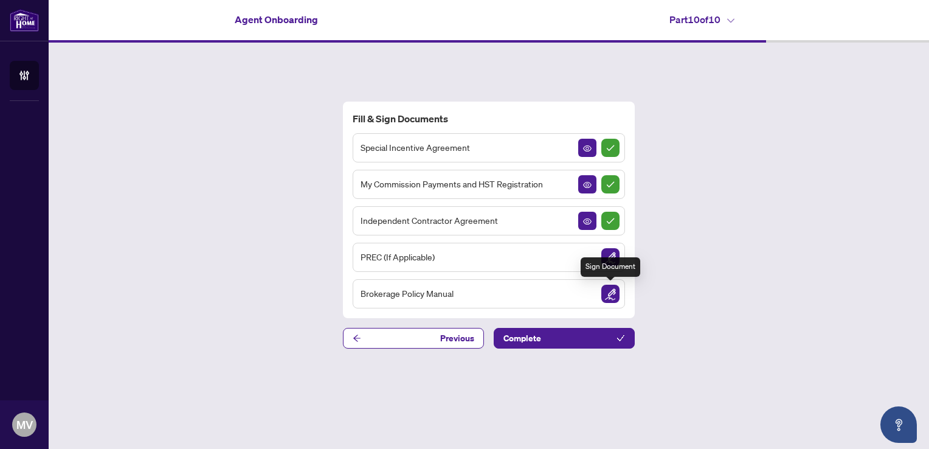
click at [610, 295] on img "Sign Document" at bounding box center [610, 293] width 18 height 18
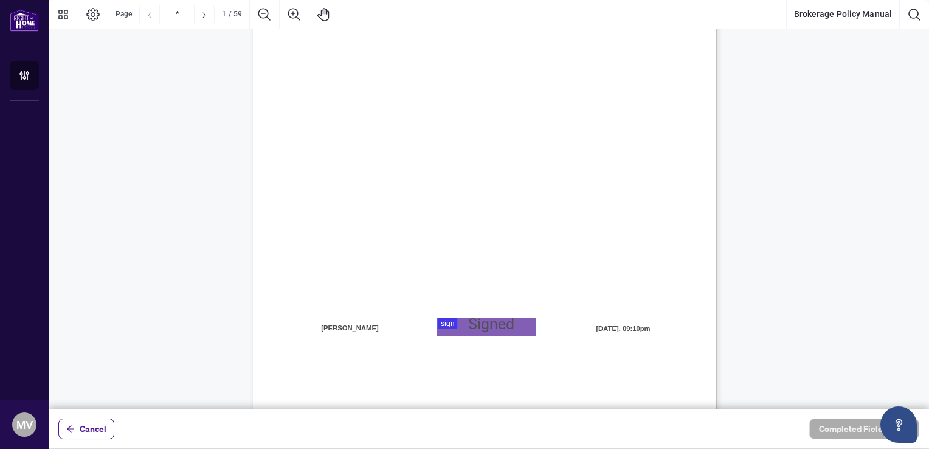
scroll to position [219, 0]
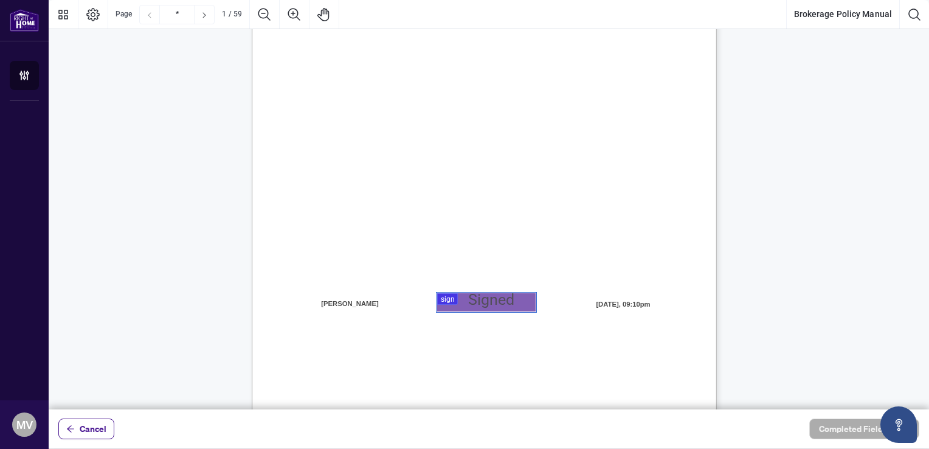
click at [483, 304] on div at bounding box center [489, 204] width 880 height 409
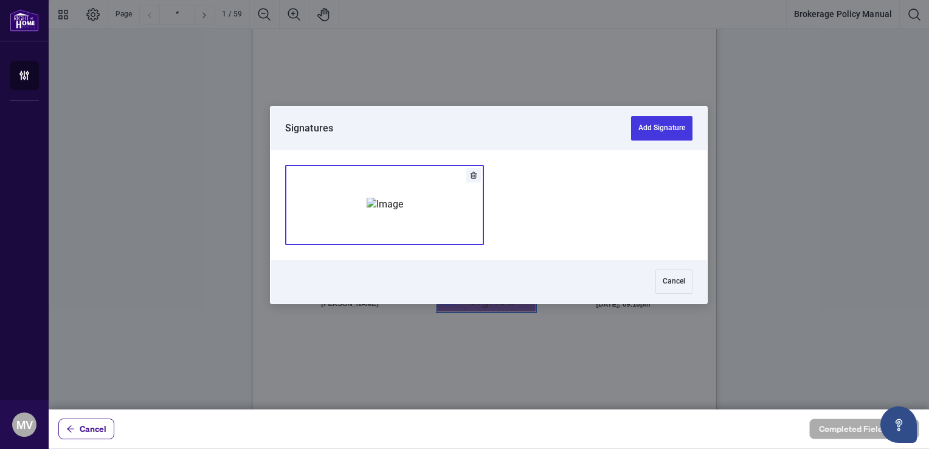
click at [403, 210] on img "Add Signature" at bounding box center [384, 204] width 36 height 13
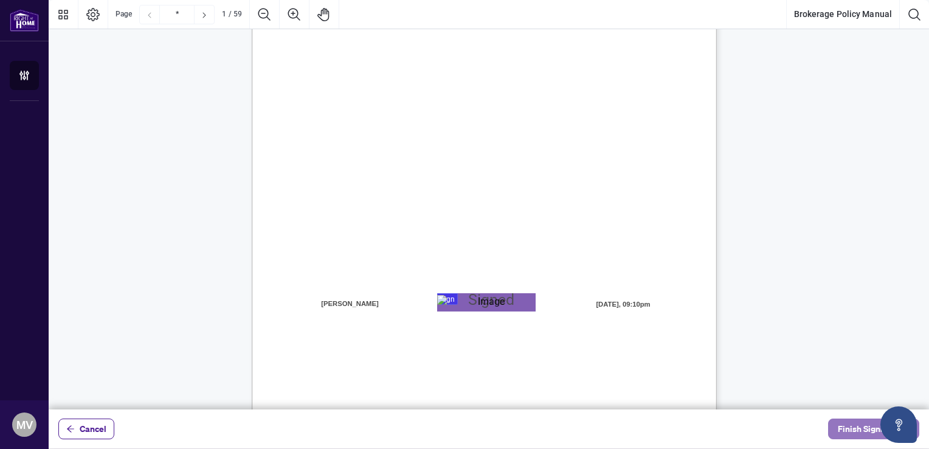
click at [853, 427] on span "Finish Signing" at bounding box center [865, 428] width 55 height 19
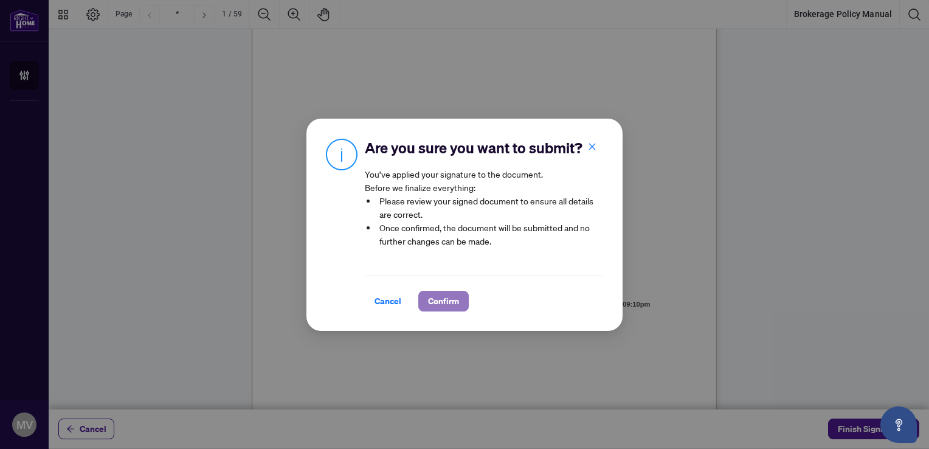
click at [447, 301] on span "Confirm" at bounding box center [443, 300] width 31 height 19
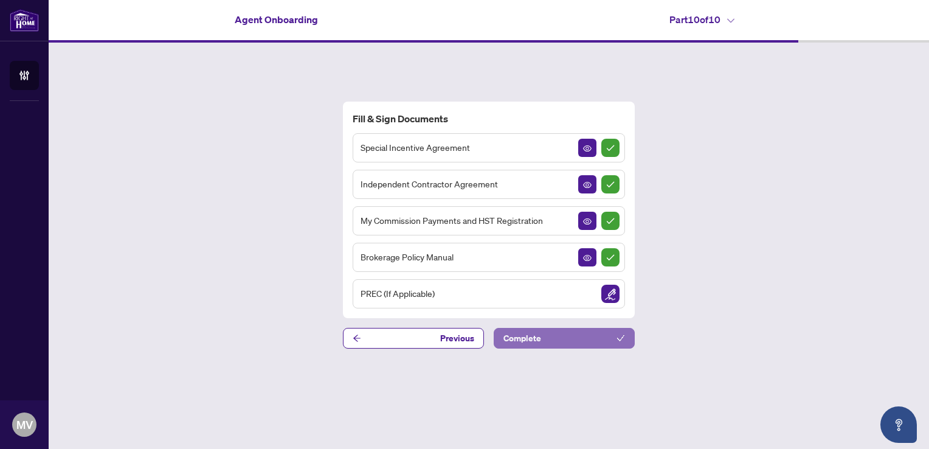
click at [528, 337] on span "Complete" at bounding box center [522, 337] width 38 height 19
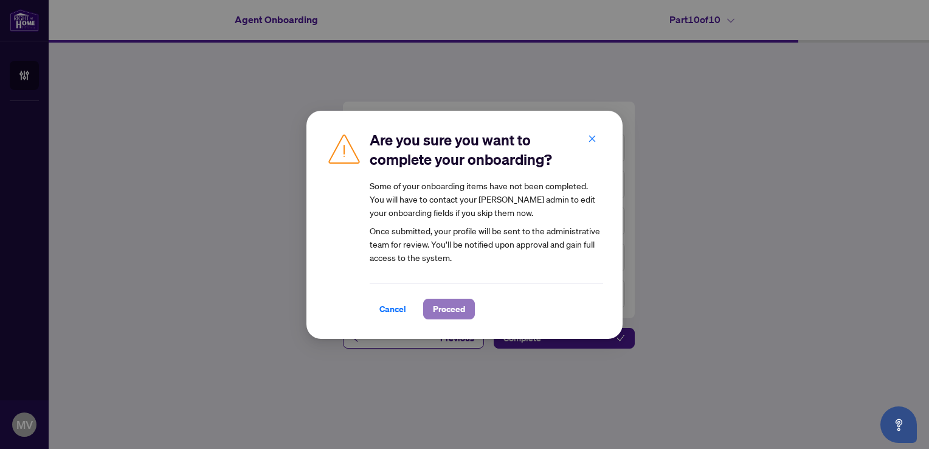
click at [438, 309] on span "Proceed" at bounding box center [449, 308] width 32 height 19
